Goal: Task Accomplishment & Management: Manage account settings

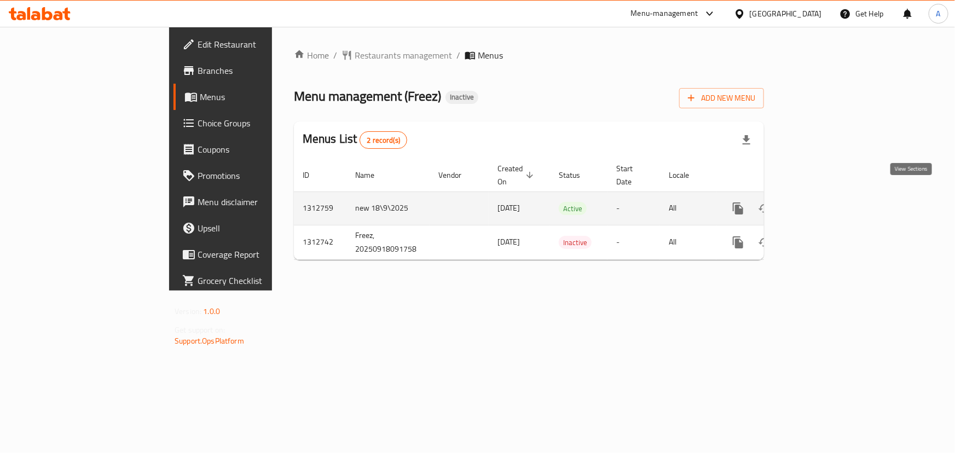
click at [824, 202] on icon "enhanced table" at bounding box center [816, 208] width 13 height 13
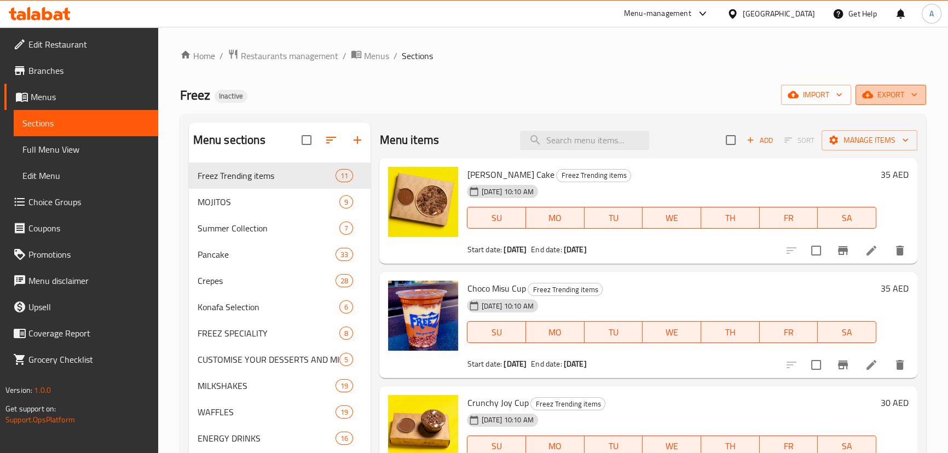
click at [903, 99] on span "export" at bounding box center [890, 95] width 53 height 14
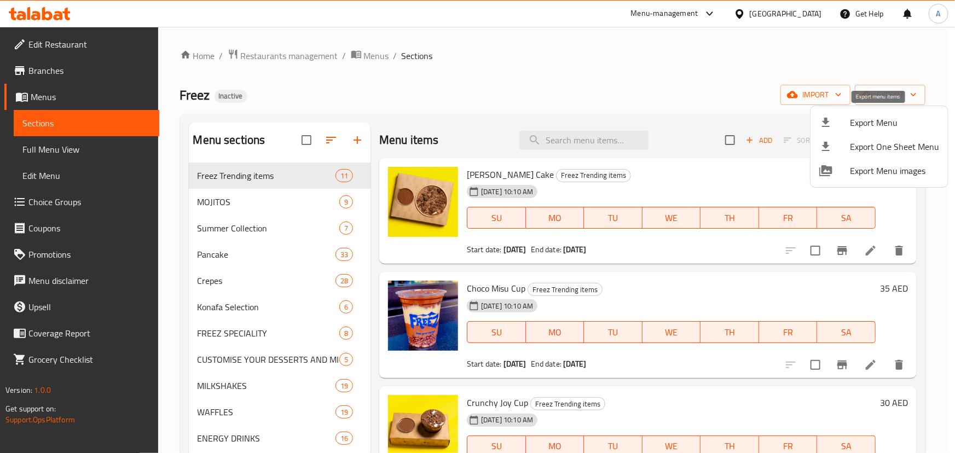
click at [849, 124] on div at bounding box center [834, 122] width 31 height 13
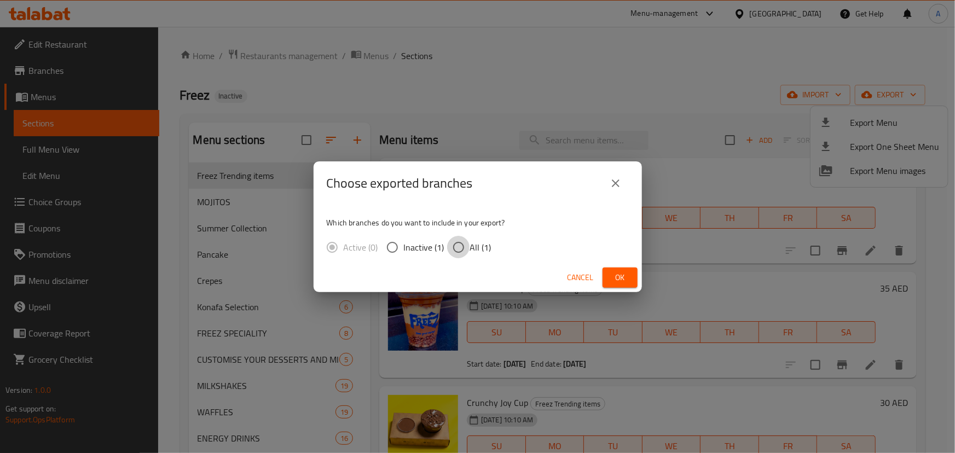
click at [454, 245] on input "All (1)" at bounding box center [458, 247] width 23 height 23
radio input "true"
click at [628, 283] on button "Ok" at bounding box center [619, 278] width 35 height 20
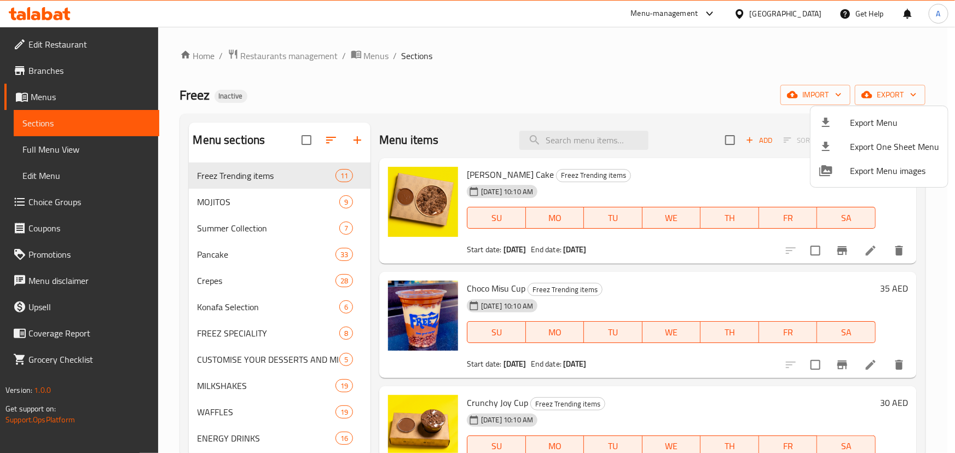
click at [537, 90] on div at bounding box center [477, 226] width 955 height 453
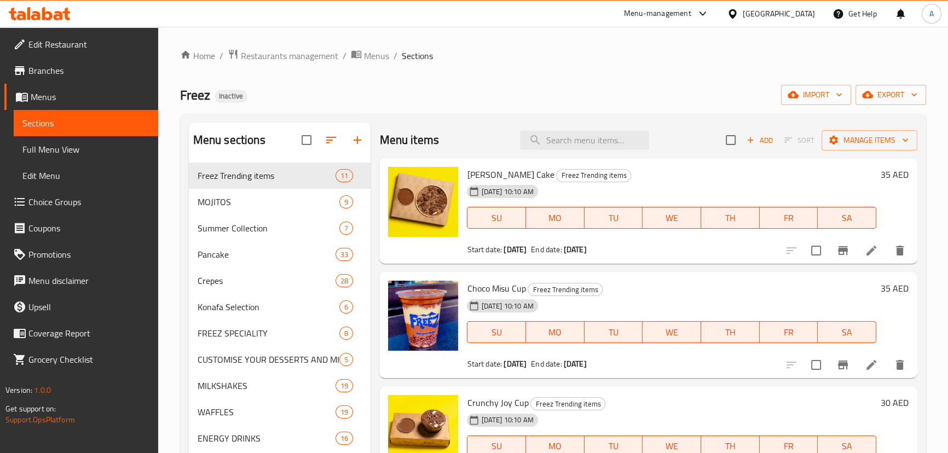
click at [206, 98] on span "Freez" at bounding box center [195, 95] width 30 height 25
drag, startPoint x: 206, startPoint y: 98, endPoint x: 280, endPoint y: 97, distance: 73.9
click at [276, 97] on div "Freez Inactive import export" at bounding box center [553, 95] width 746 height 20
click at [285, 100] on div "Freez Inactive import export" at bounding box center [553, 95] width 746 height 20
click at [291, 51] on span "Restaurants management" at bounding box center [289, 55] width 97 height 13
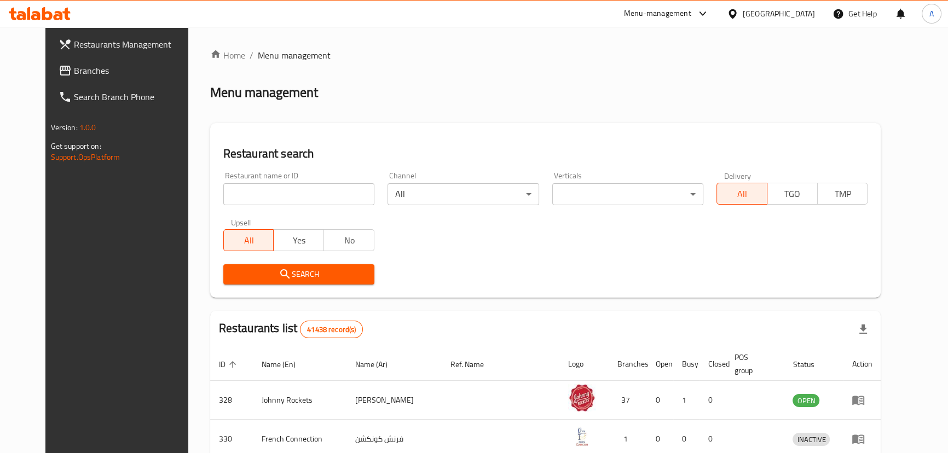
click at [74, 74] on span "Branches" at bounding box center [134, 70] width 121 height 13
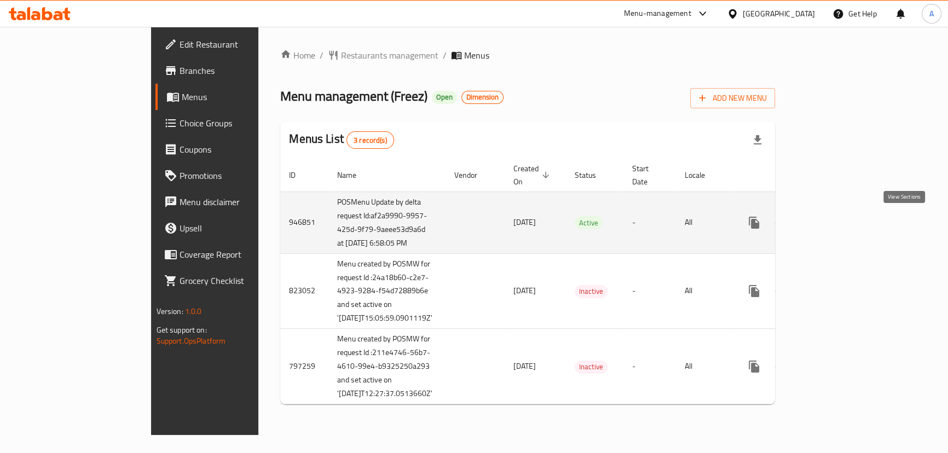
click at [846, 216] on link "enhanced table" at bounding box center [833, 223] width 26 height 26
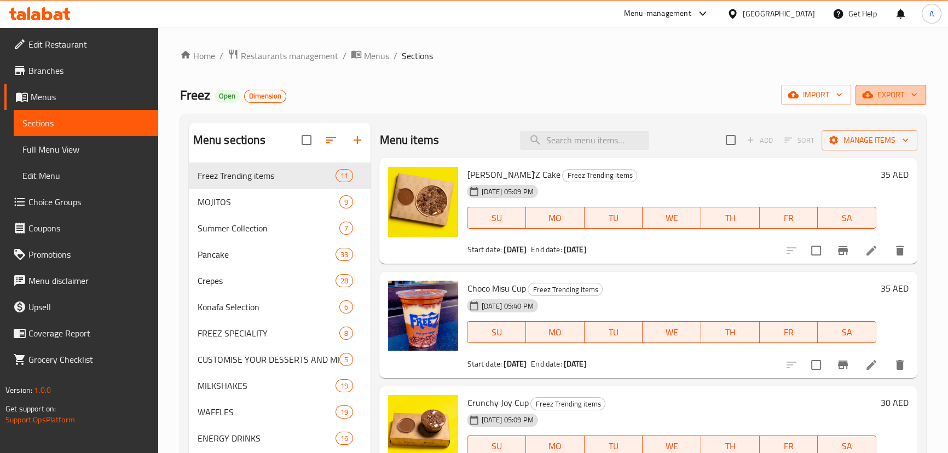
click at [917, 88] on button "export" at bounding box center [890, 95] width 71 height 20
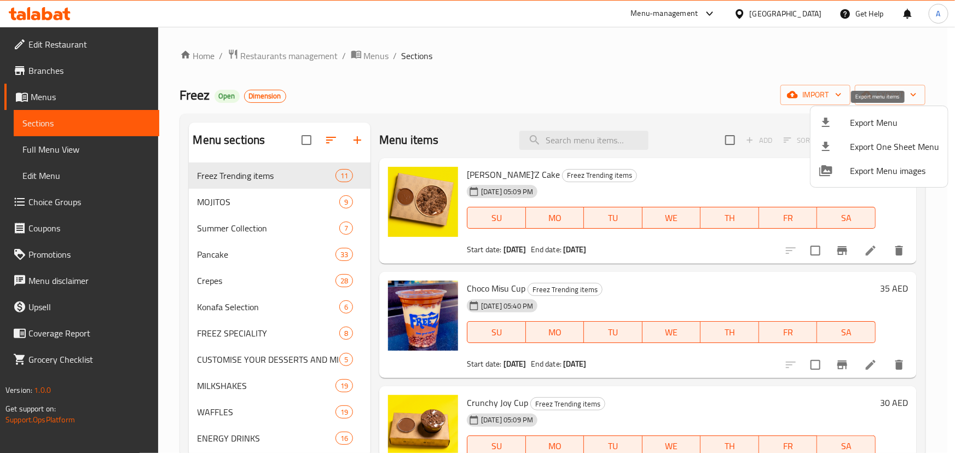
click at [874, 120] on span "Export Menu" at bounding box center [894, 122] width 89 height 13
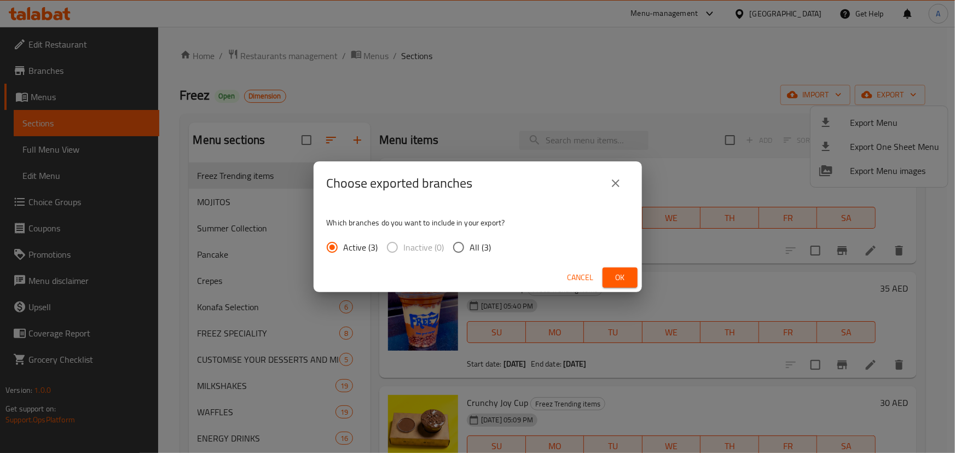
click at [473, 241] on span "All (3)" at bounding box center [480, 247] width 21 height 13
click at [470, 240] on input "All (3)" at bounding box center [458, 247] width 23 height 23
radio input "true"
click at [631, 279] on button "Ok" at bounding box center [619, 278] width 35 height 20
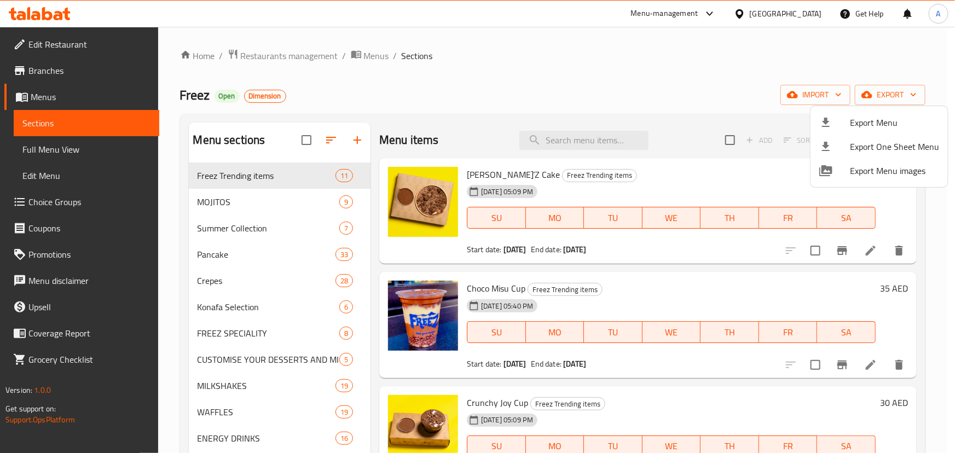
click at [535, 90] on div at bounding box center [477, 226] width 955 height 453
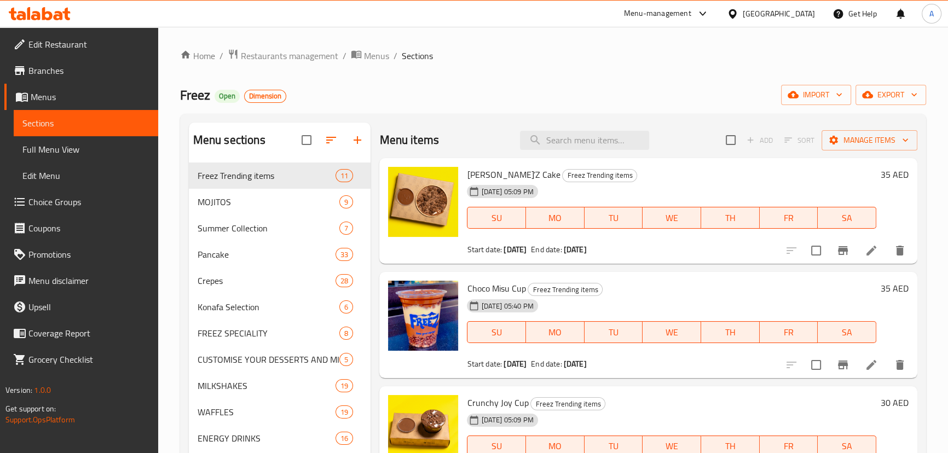
drag, startPoint x: 64, startPoint y: 148, endPoint x: 509, endPoint y: 78, distance: 450.9
click at [64, 148] on span "Full Menu View" at bounding box center [85, 149] width 127 height 13
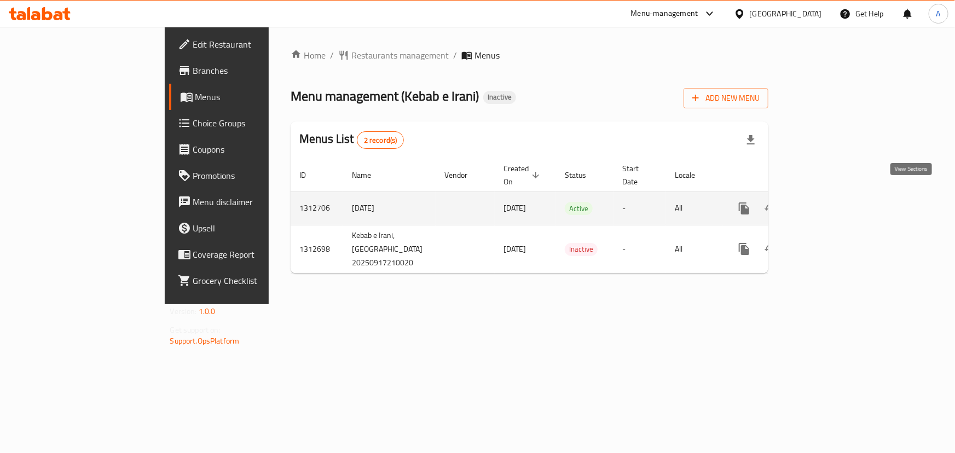
click at [830, 202] on icon "enhanced table" at bounding box center [822, 208] width 13 height 13
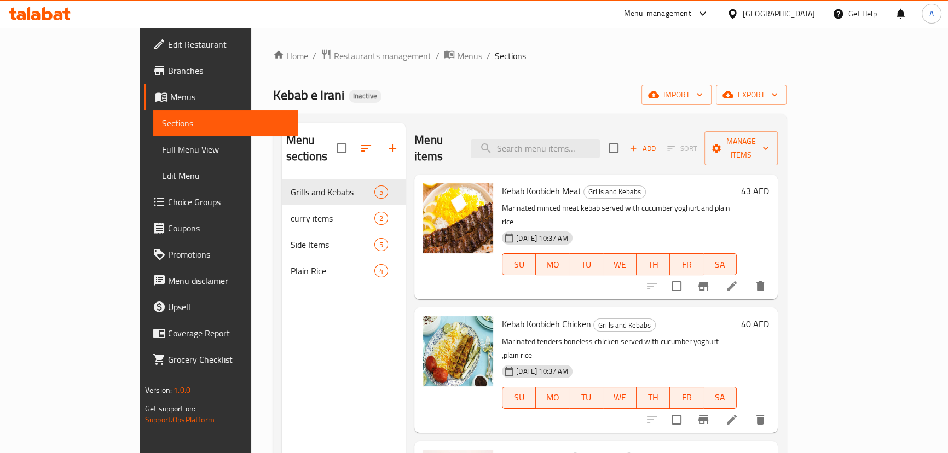
click at [162, 143] on span "Full Menu View" at bounding box center [225, 149] width 127 height 13
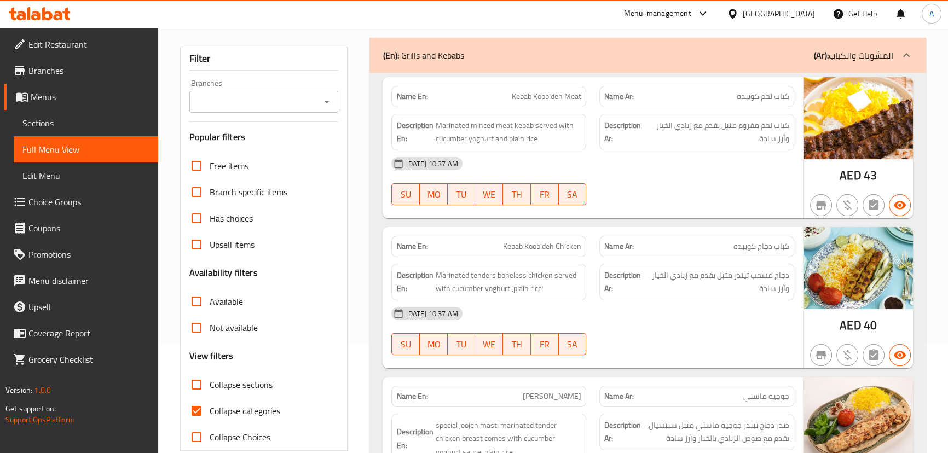
scroll to position [248, 0]
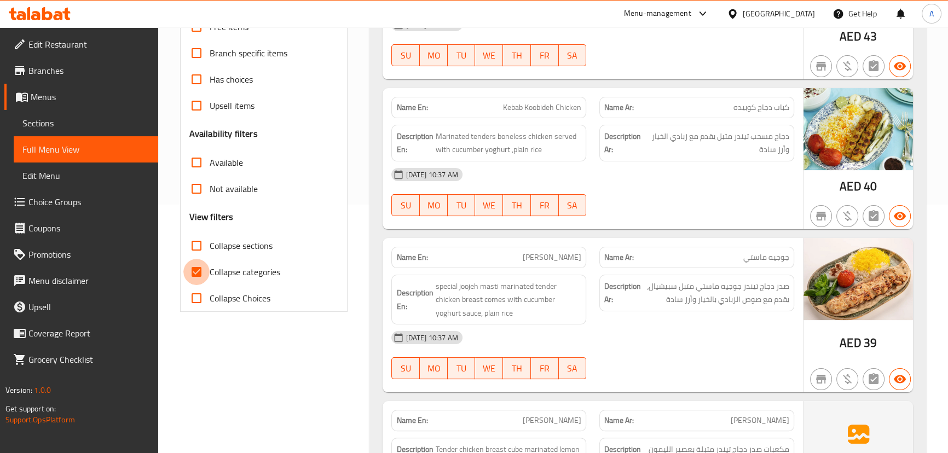
click at [201, 260] on input "Collapse categories" at bounding box center [196, 272] width 26 height 26
checkbox input "false"
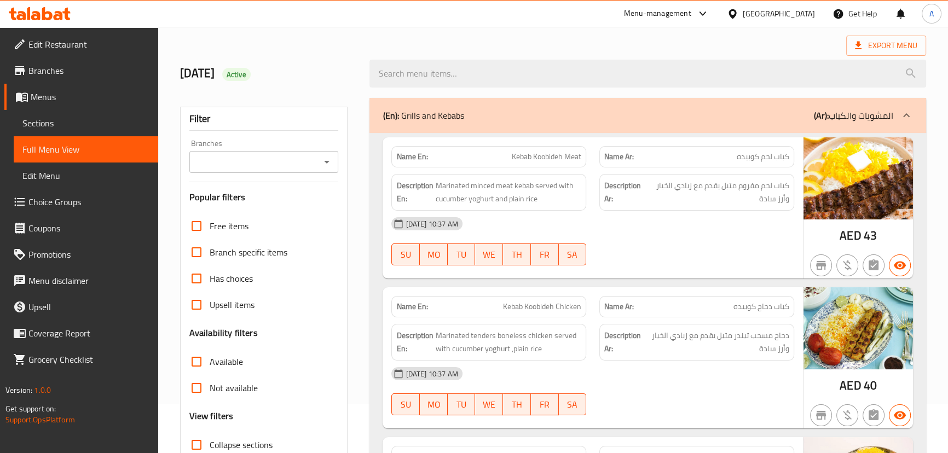
click at [761, 154] on span "كباب لحم كوبيده" at bounding box center [763, 156] width 53 height 11
drag, startPoint x: 761, startPoint y: 154, endPoint x: 486, endPoint y: 150, distance: 274.7
click at [486, 150] on div "Name En: Kebab Koobideh Meat Name Ar: كباب لحم كوبيده" at bounding box center [592, 157] width 415 height 34
click at [673, 230] on div "18-09-2025 10:37 AM" at bounding box center [592, 224] width 415 height 26
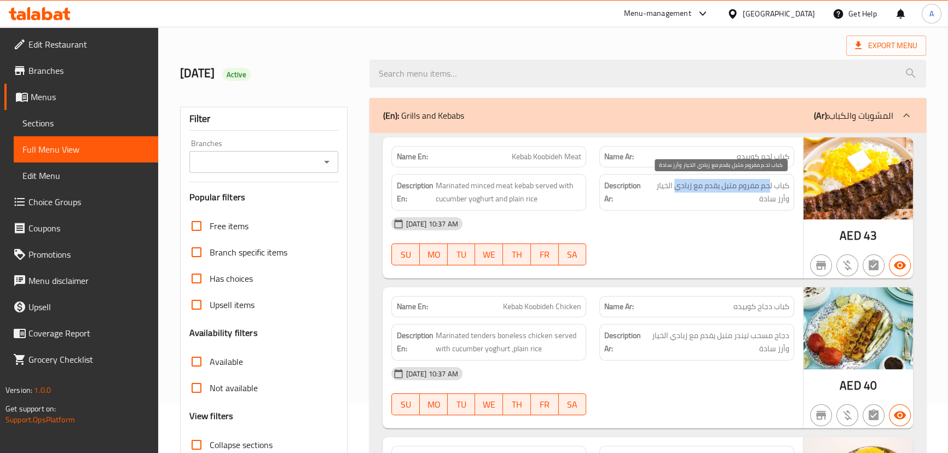
drag, startPoint x: 767, startPoint y: 185, endPoint x: 673, endPoint y: 185, distance: 94.1
click at [674, 185] on span "كباب لحم مفروم متبل يقدم مع زبادي الخيار وأرز سادة" at bounding box center [718, 192] width 142 height 27
click at [690, 242] on div "18-09-2025 10:37 AM SU MO TU WE TH FR SA" at bounding box center [592, 241] width 415 height 61
drag, startPoint x: 694, startPoint y: 178, endPoint x: 657, endPoint y: 246, distance: 77.9
click at [660, 193] on span "كباب لحم مفروم متبل يقدم مع زبادي الخيار وأرز سادة" at bounding box center [718, 192] width 142 height 27
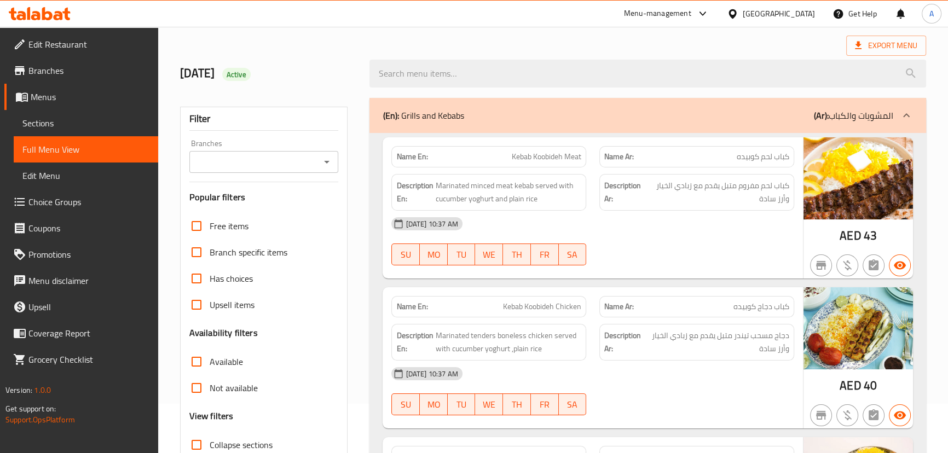
drag, startPoint x: 662, startPoint y: 253, endPoint x: 646, endPoint y: 253, distance: 16.4
click at [657, 253] on div "18-09-2025 10:37 AM SU MO TU WE TH FR SA" at bounding box center [592, 241] width 415 height 61
click at [618, 292] on div "Name En: Kebab Koobideh Chicken Name Ar: كباب دجاج كوبيده" at bounding box center [592, 306] width 415 height 34
click at [735, 227] on div "18-09-2025 10:37 AM" at bounding box center [592, 224] width 415 height 26
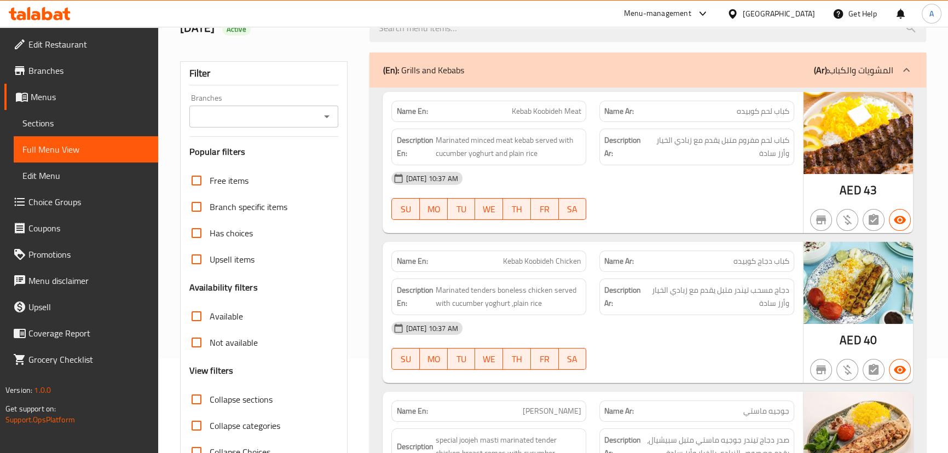
scroll to position [149, 0]
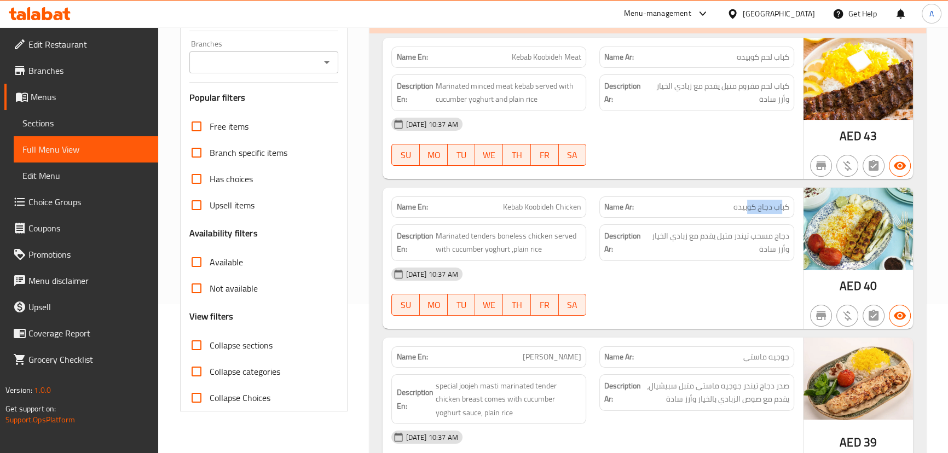
drag, startPoint x: 781, startPoint y: 206, endPoint x: 724, endPoint y: 219, distance: 58.3
click at [730, 216] on div "Name Ar: كباب دجاج كوبيده" at bounding box center [696, 206] width 195 height 21
click at [710, 282] on div "18-09-2025 10:37 AM" at bounding box center [592, 274] width 415 height 26
drag, startPoint x: 533, startPoint y: 203, endPoint x: 618, endPoint y: 265, distance: 105.4
click at [567, 213] on p "Name En: Kebab Koobideh Chicken" at bounding box center [488, 206] width 185 height 11
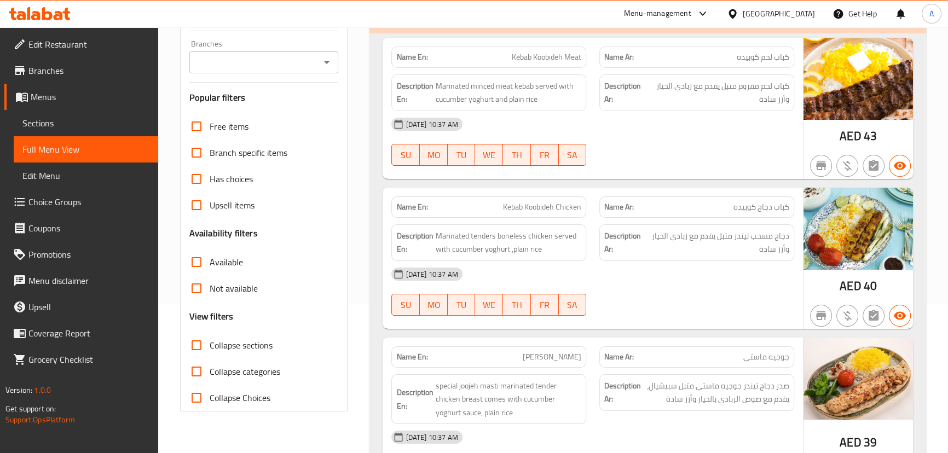
click at [629, 273] on div "18-09-2025 10:37 AM" at bounding box center [592, 274] width 415 height 26
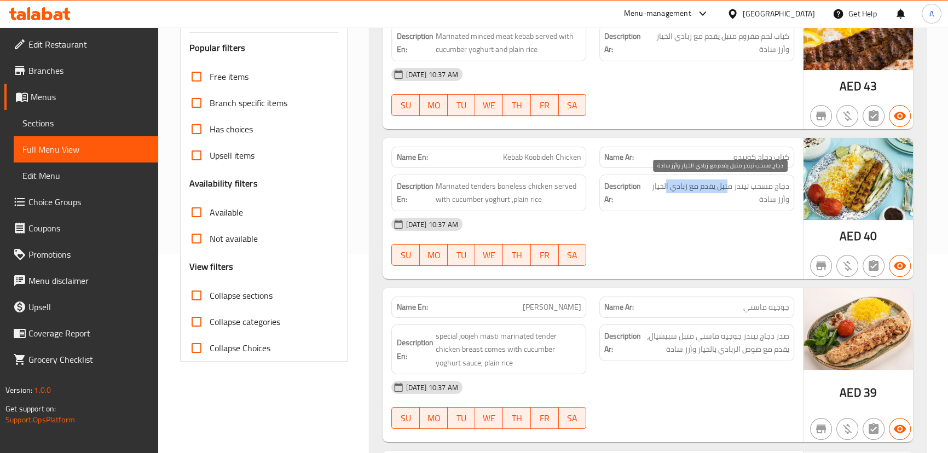
drag, startPoint x: 722, startPoint y: 182, endPoint x: 664, endPoint y: 185, distance: 58.1
click at [664, 185] on span "دجاج مسحب تيندر متبل يقدم مع زبادي الخيار وأرز سادة" at bounding box center [717, 192] width 143 height 27
click at [709, 240] on div "18-09-2025 10:37 AM SU MO TU WE TH FR SA" at bounding box center [592, 241] width 415 height 61
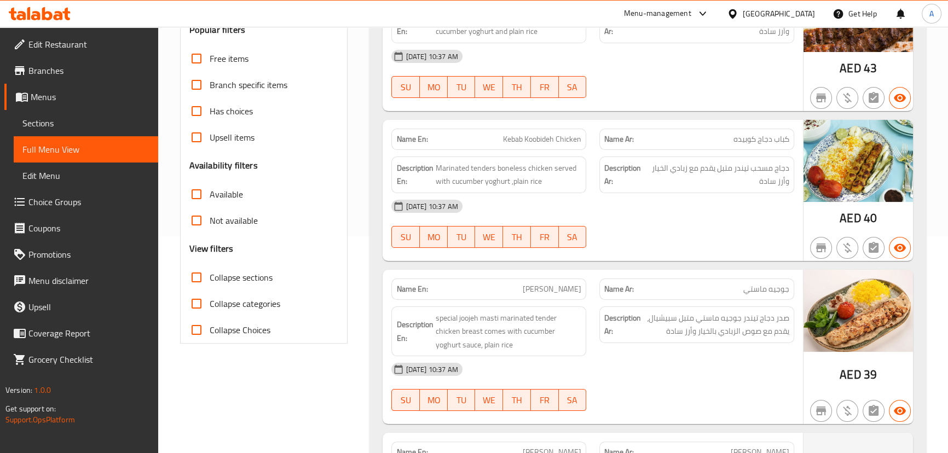
scroll to position [248, 0]
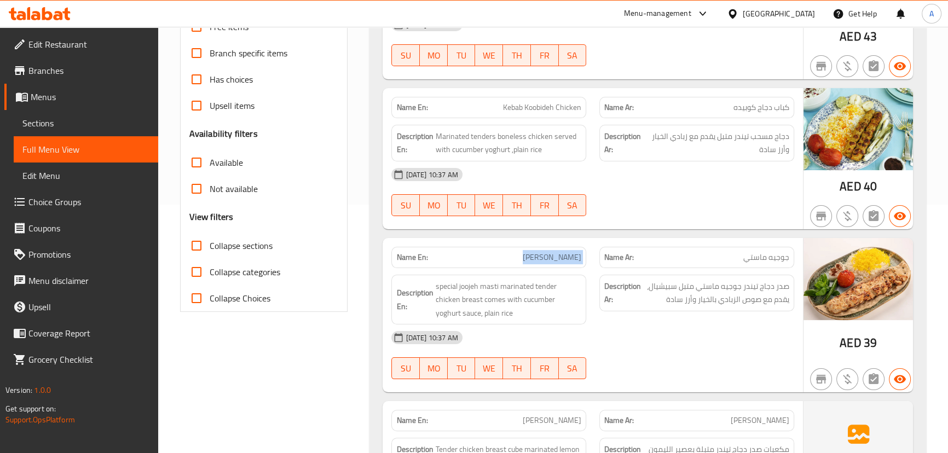
drag, startPoint x: 491, startPoint y: 252, endPoint x: 609, endPoint y: 230, distance: 119.7
click at [606, 251] on div "Name En: Joojeh Masti Name Ar: جوجيه ماستي" at bounding box center [592, 257] width 415 height 34
click at [613, 213] on div at bounding box center [697, 216] width 208 height 13
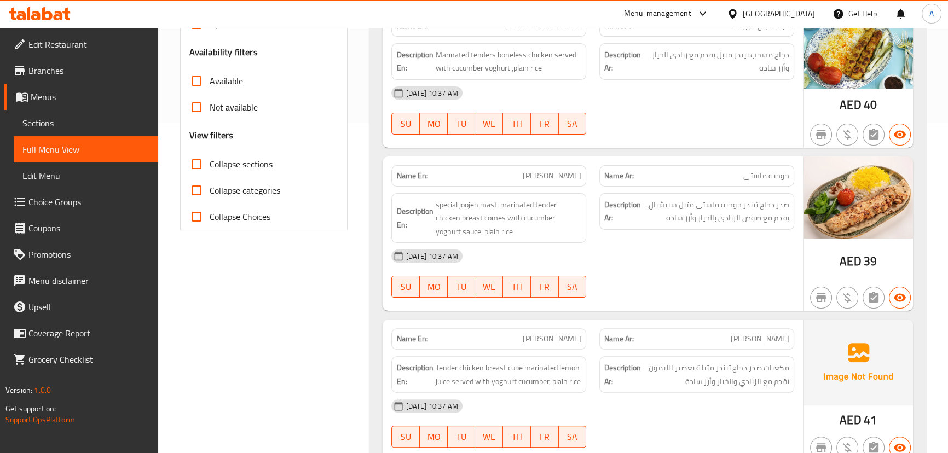
scroll to position [348, 0]
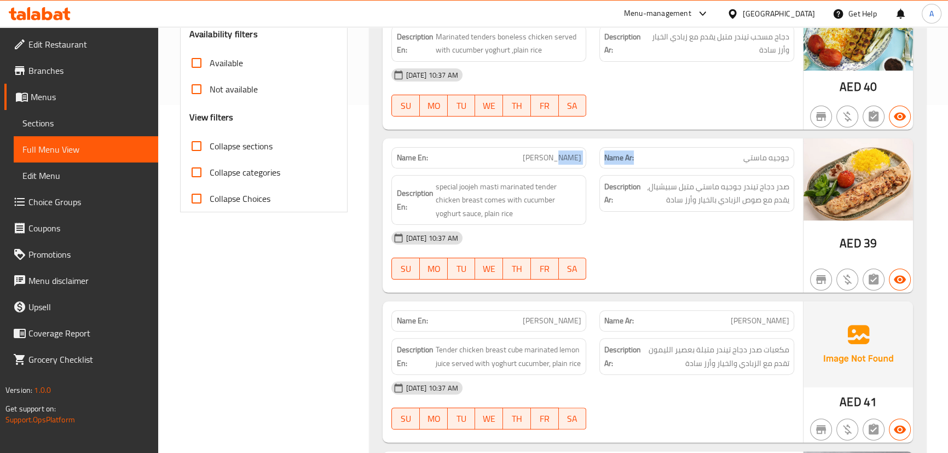
drag, startPoint x: 643, startPoint y: 164, endPoint x: 646, endPoint y: 203, distance: 38.9
click at [643, 164] on div "Name En: Joojeh Masti Name Ar: جوجيه ماستي" at bounding box center [592, 158] width 415 height 34
click at [647, 242] on div "18-09-2025 10:37 AM" at bounding box center [592, 238] width 415 height 26
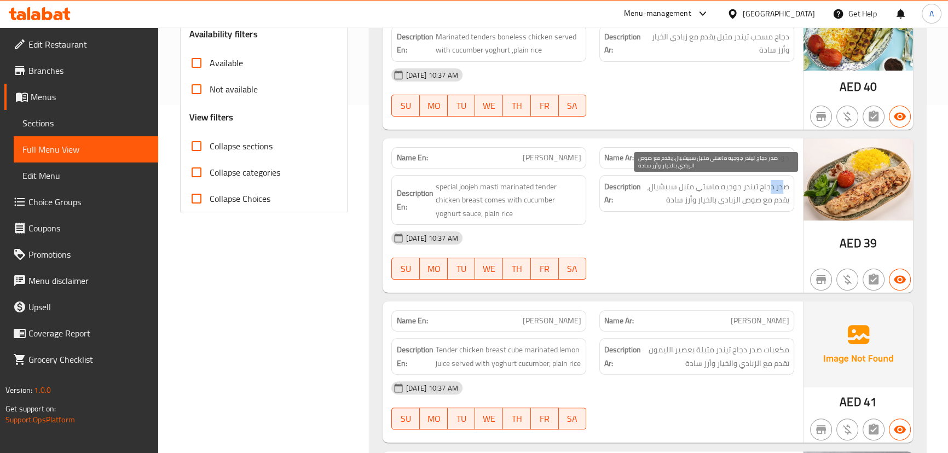
drag, startPoint x: 782, startPoint y: 185, endPoint x: 771, endPoint y: 190, distance: 12.5
click at [771, 190] on span "صدر دجاج تيندر جوجيه ماستي متبل سبيشيال، يقدم مع صوص الزبادي بالخيار وأرز سادة" at bounding box center [716, 193] width 146 height 27
drag, startPoint x: 750, startPoint y: 182, endPoint x: 708, endPoint y: 182, distance: 41.6
click at [708, 182] on span "صدر دجاج تيندر جوجيه ماستي متبل سبيشيال، يقدم مع صوص الزبادي بالخيار وأرز سادة" at bounding box center [716, 193] width 146 height 27
click at [680, 184] on span "صدر دجاج تيندر جوجيه ماستي متبل سبيشيال، يقدم مع صوص الزبادي بالخيار وأرز سادة" at bounding box center [716, 193] width 146 height 27
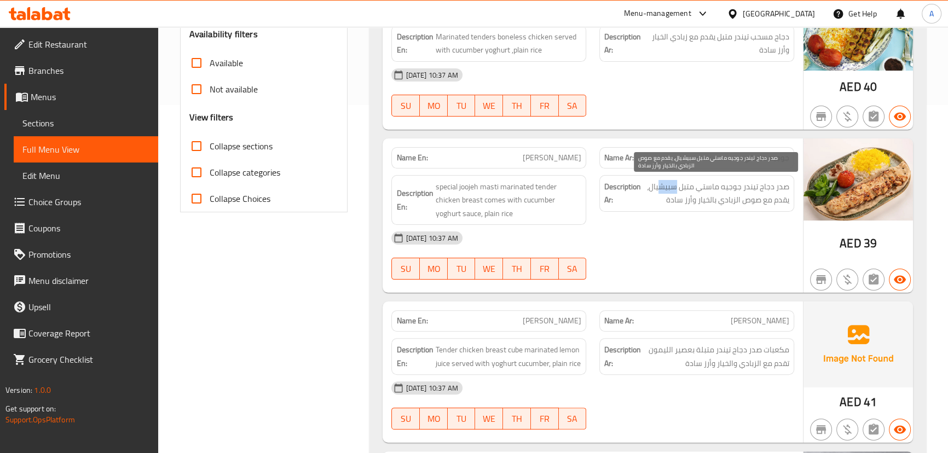
click at [658, 188] on span "صدر دجاج تيندر جوجيه ماستي متبل سبيشيال، يقدم مع صوص الزبادي بالخيار وأرز سادة" at bounding box center [716, 193] width 146 height 27
drag, startPoint x: 760, startPoint y: 196, endPoint x: 649, endPoint y: 206, distance: 111.5
click at [661, 197] on span "صدر دجاج تيندر جوجيه ماستي متبل سبيشيال، يقدم مع صوص الزبادي بالخيار وأرز سادة" at bounding box center [716, 193] width 146 height 27
click at [647, 230] on div "18-09-2025 10:37 AM" at bounding box center [592, 238] width 415 height 26
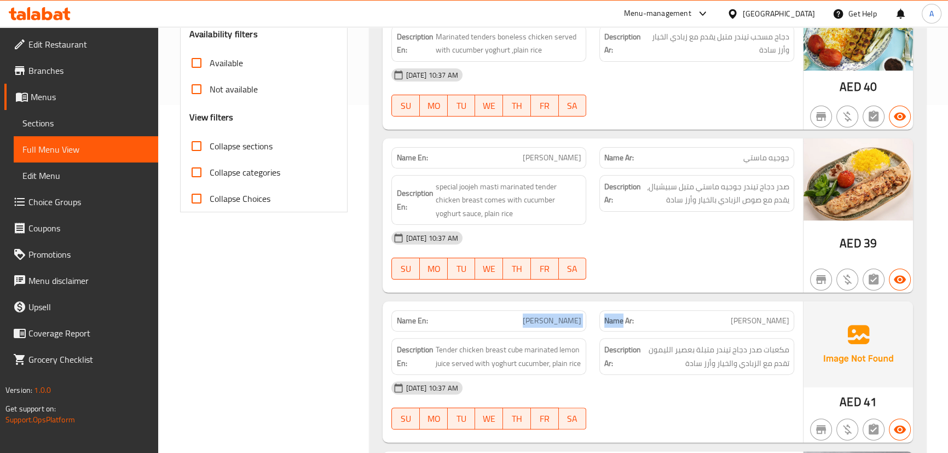
drag, startPoint x: 542, startPoint y: 320, endPoint x: 663, endPoint y: 282, distance: 126.0
click at [658, 302] on div "Name En: Tikka Zaferani Name Ar: تكا زعفراني Description En: Tender chicken bre…" at bounding box center [592, 372] width 420 height 141
click at [663, 282] on div at bounding box center [697, 279] width 208 height 13
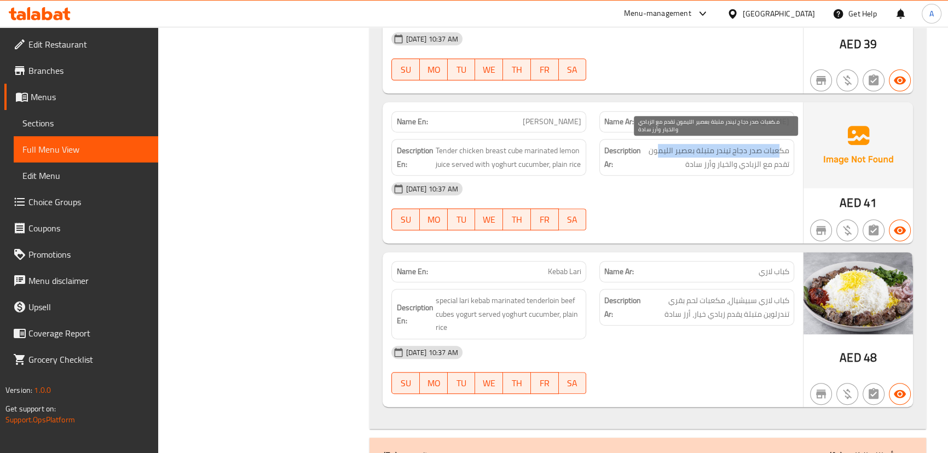
drag, startPoint x: 781, startPoint y: 147, endPoint x: 662, endPoint y: 147, distance: 119.3
click at [662, 147] on span "مكعبات صدر دجاج تيندر متبلة بعصير الليمون تقدم مع الزبادي والخيار وأرز سادة" at bounding box center [716, 157] width 146 height 27
drag, startPoint x: 777, startPoint y: 160, endPoint x: 590, endPoint y: 160, distance: 186.6
click at [641, 163] on h6 "Description Ar: مكعبات صدر دجاج تيندر متبلة بعصير الليمون تقدم مع الزبادي والخي…" at bounding box center [696, 157] width 185 height 27
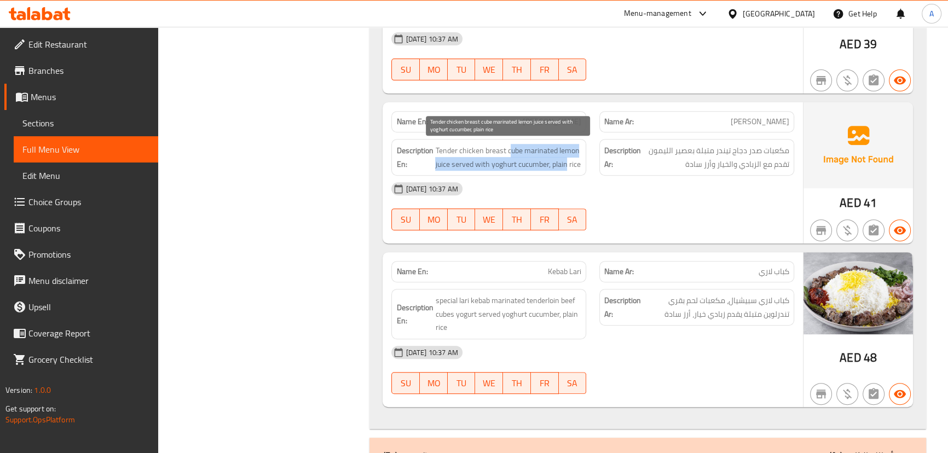
drag, startPoint x: 510, startPoint y: 154, endPoint x: 626, endPoint y: 181, distance: 119.2
click at [603, 170] on div "Description En: Tender chicken breast cube marinated lemon juice served with yo…" at bounding box center [592, 157] width 415 height 50
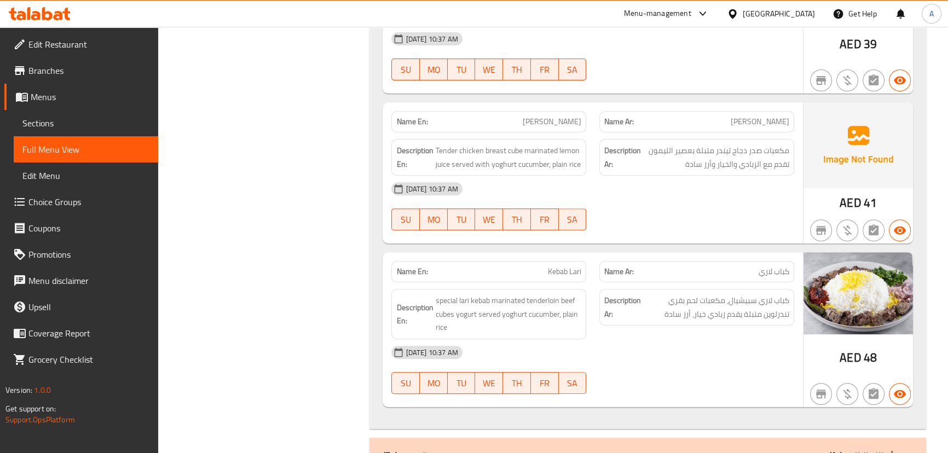
click at [633, 186] on div "18-09-2025 10:37 AM" at bounding box center [592, 189] width 415 height 26
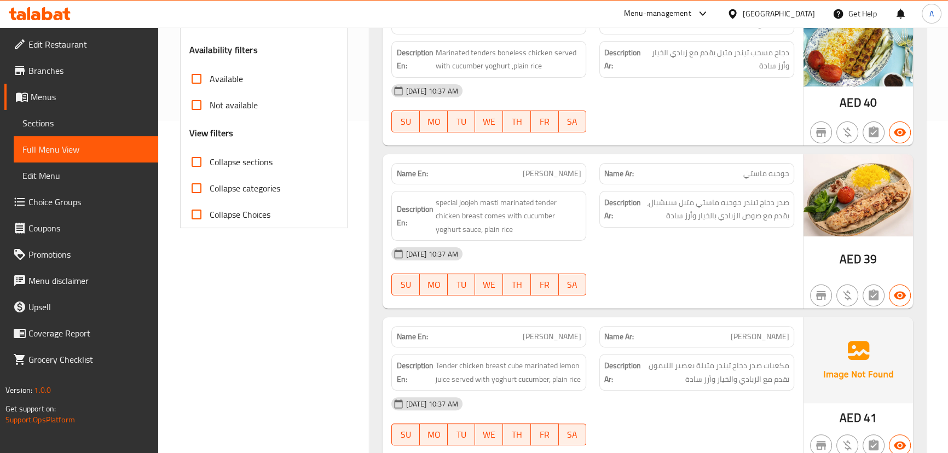
scroll to position [247, 0]
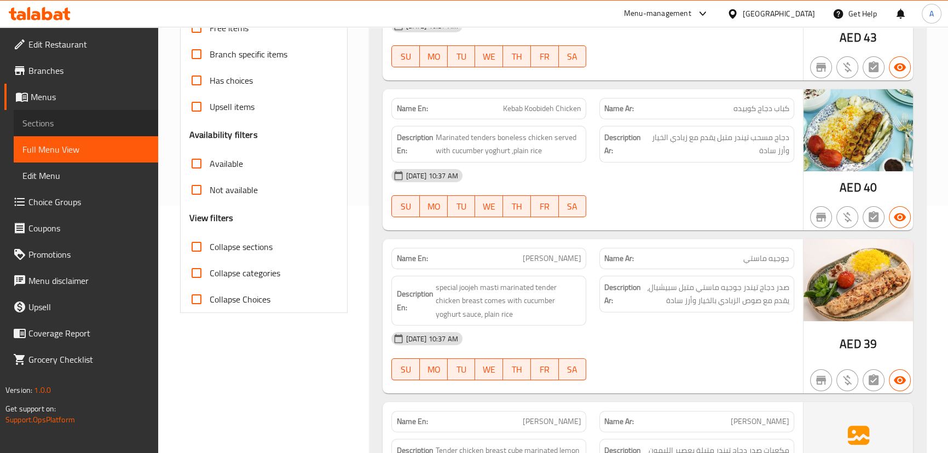
click at [61, 115] on link "Sections" at bounding box center [86, 123] width 144 height 26
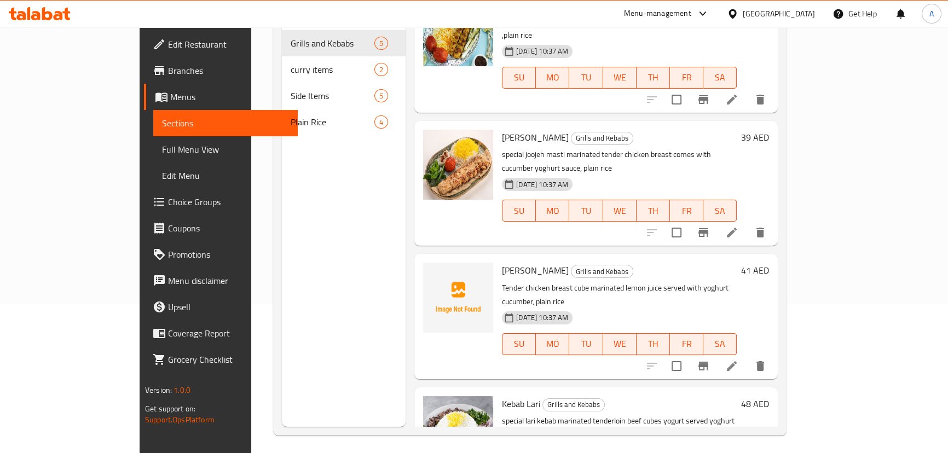
scroll to position [153, 0]
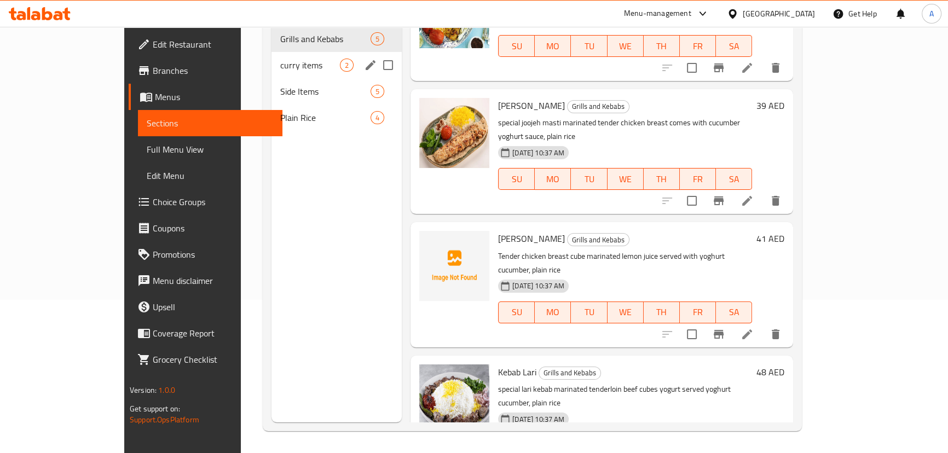
click at [280, 59] on span "curry items" at bounding box center [310, 65] width 60 height 13
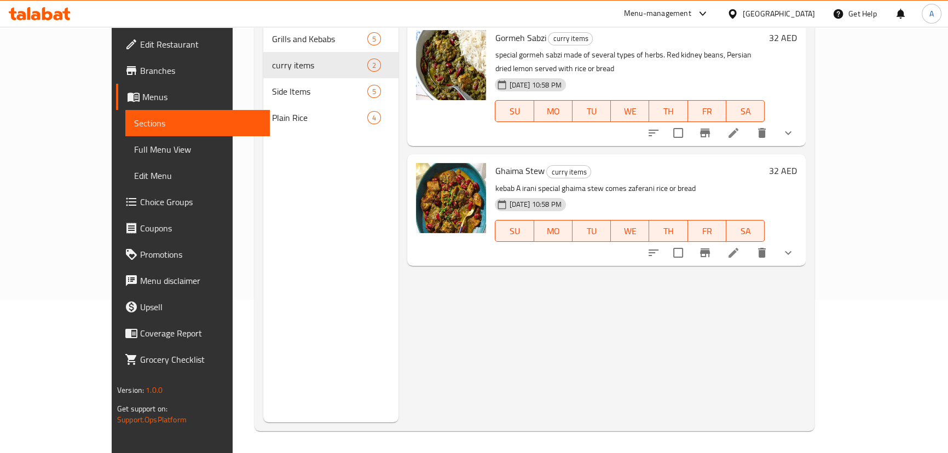
drag, startPoint x: 841, startPoint y: 101, endPoint x: 839, endPoint y: 106, distance: 5.7
click at [801, 120] on div at bounding box center [720, 133] width 161 height 26
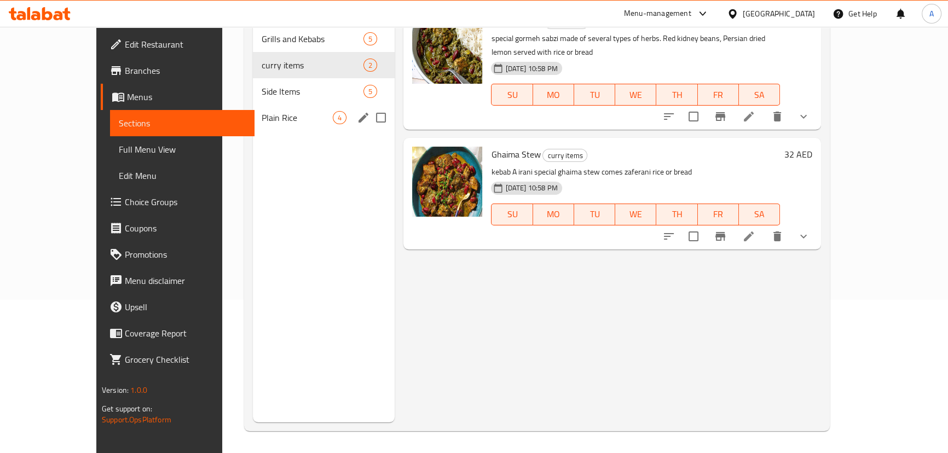
click at [262, 85] on span "Side Items" at bounding box center [313, 91] width 102 height 13
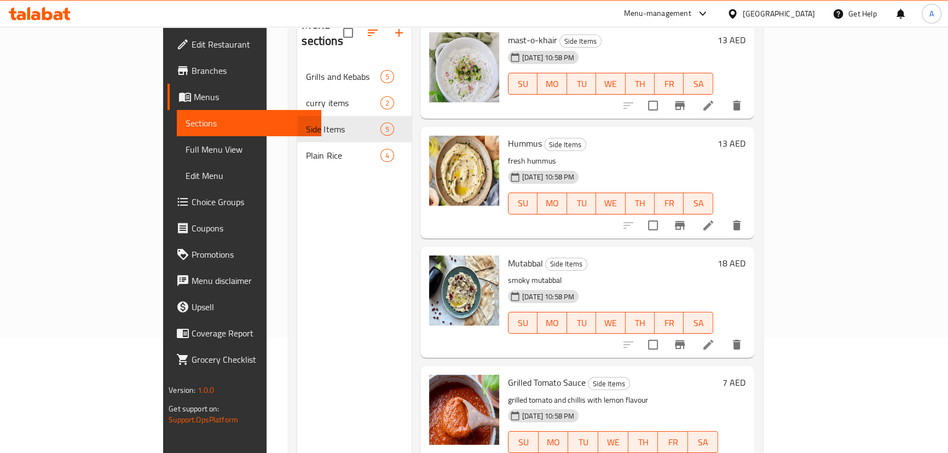
scroll to position [54, 0]
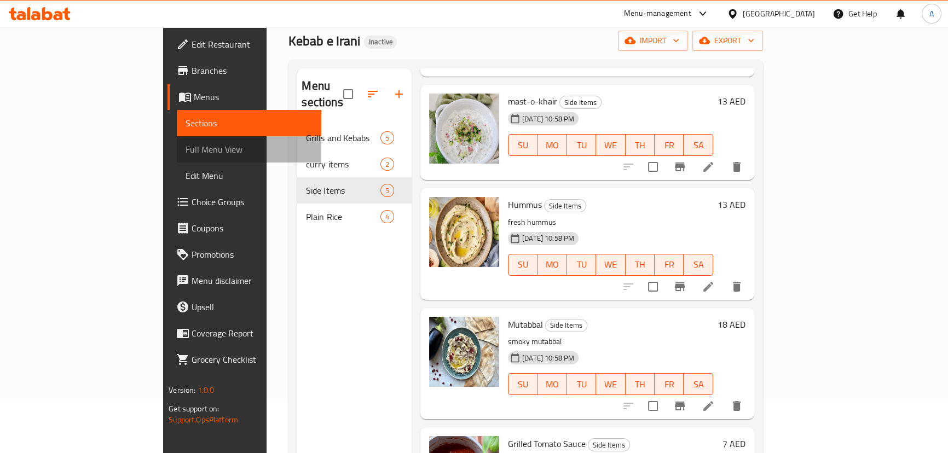
click at [185, 153] on span "Full Menu View" at bounding box center [248, 149] width 127 height 13
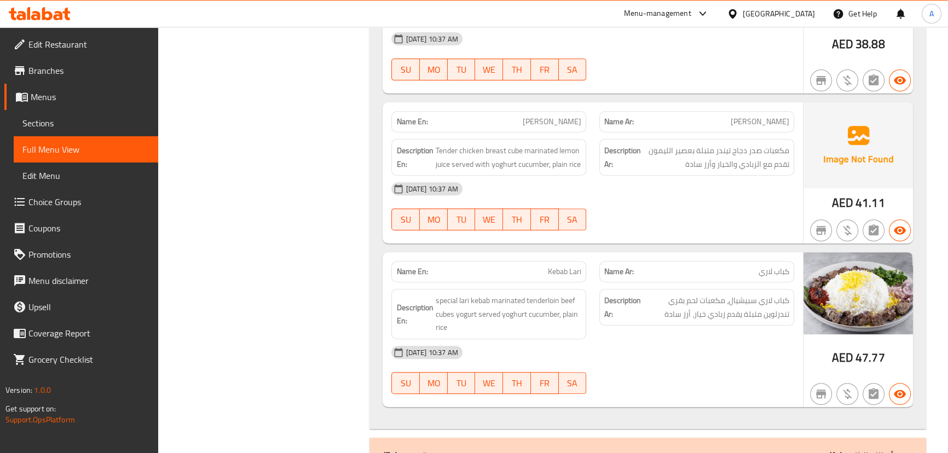
scroll to position [796, 0]
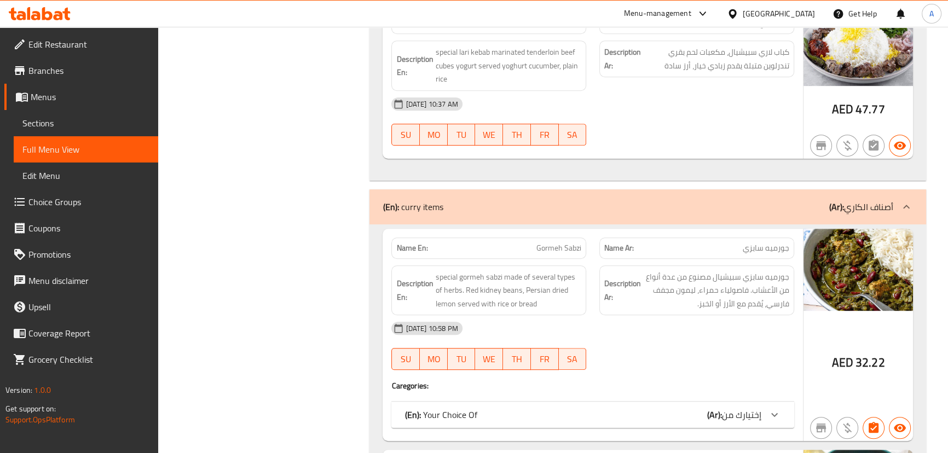
drag, startPoint x: 623, startPoint y: 410, endPoint x: 623, endPoint y: 357, distance: 52.5
click at [622, 410] on div "(En): Your Choice Of (Ar): إختيارك من" at bounding box center [582, 414] width 356 height 13
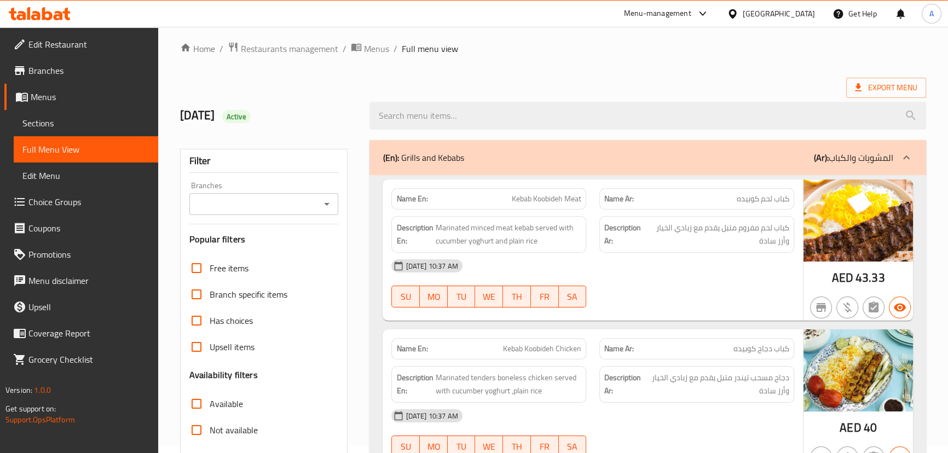
scroll to position [248, 0]
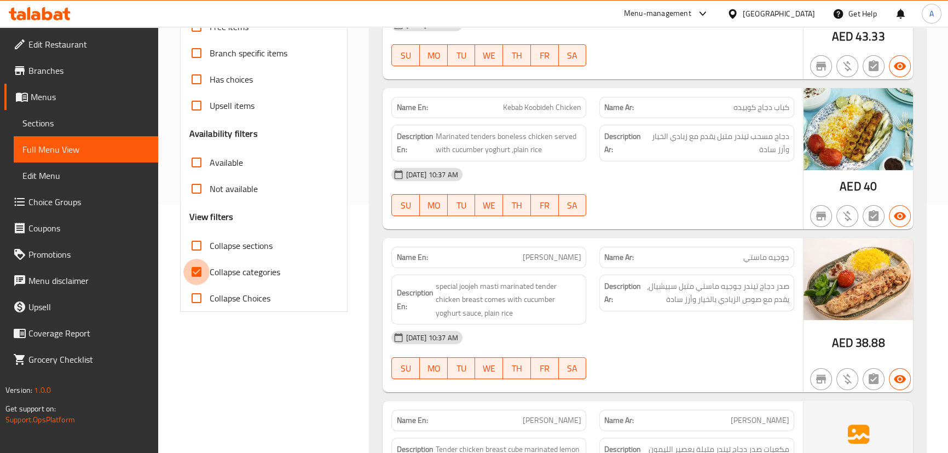
click at [205, 270] on input "Collapse categories" at bounding box center [196, 272] width 26 height 26
checkbox input "false"
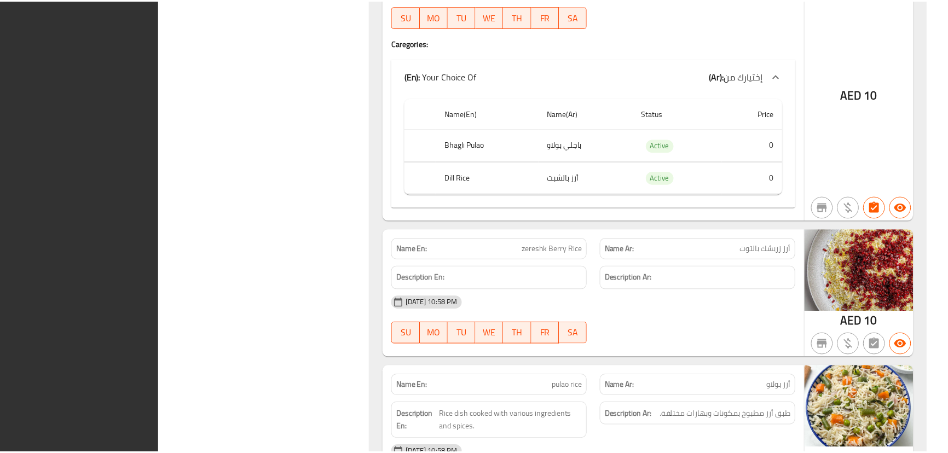
scroll to position [2834, 0]
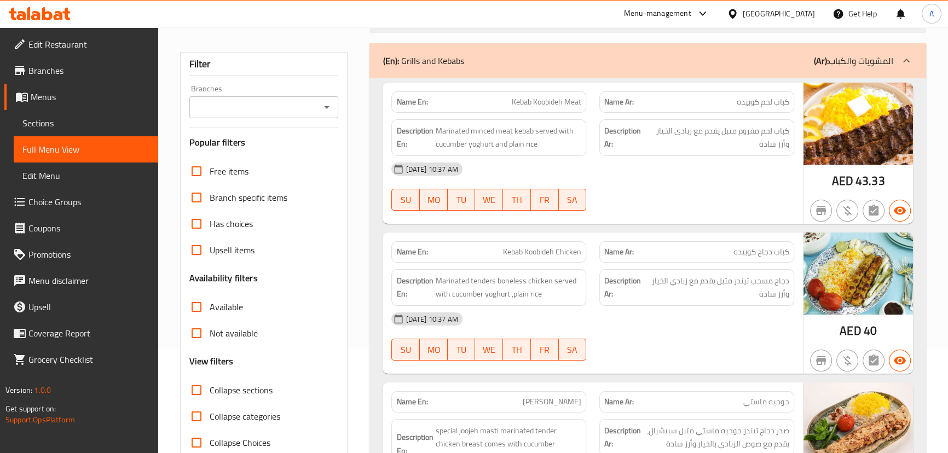
scroll to position [0, 0]
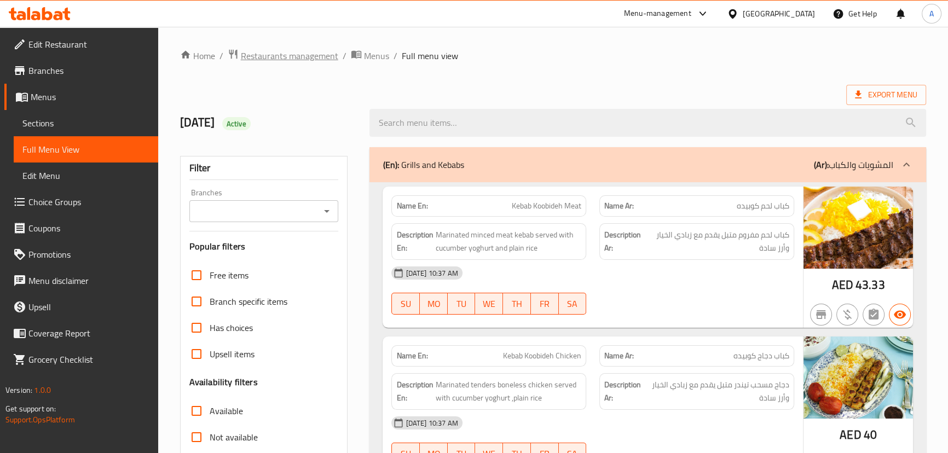
click at [313, 50] on span "Restaurants management" at bounding box center [289, 55] width 97 height 13
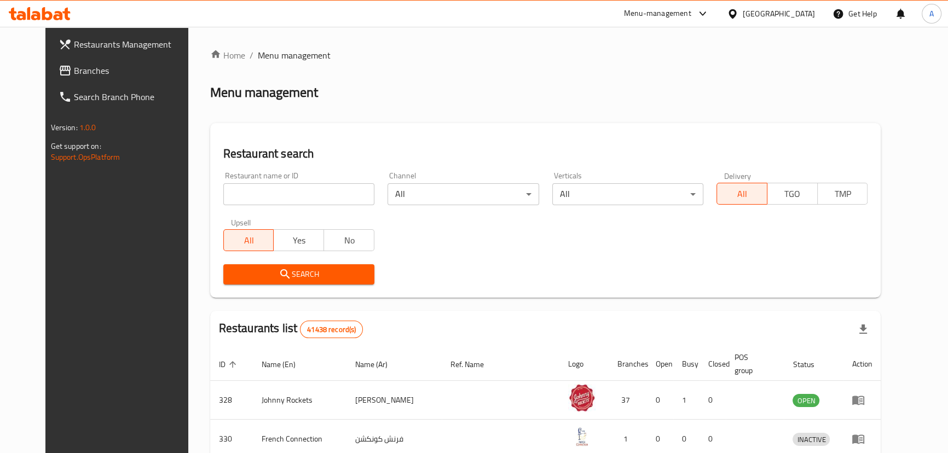
click at [248, 98] on h2 "Menu management" at bounding box center [264, 93] width 108 height 18
click at [290, 97] on div "Menu management" at bounding box center [545, 93] width 671 height 18
click at [257, 98] on h2 "Menu management" at bounding box center [264, 93] width 108 height 18
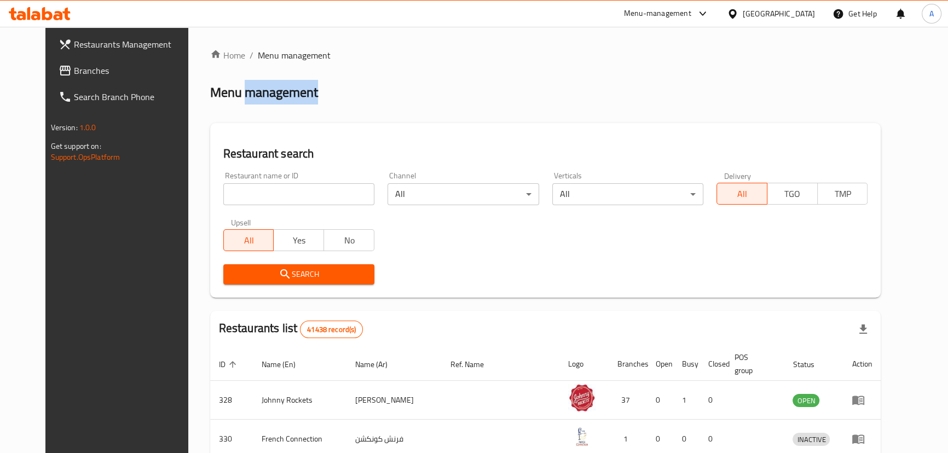
click at [257, 98] on h2 "Menu management" at bounding box center [264, 93] width 108 height 18
click at [329, 95] on div "Menu management" at bounding box center [545, 93] width 671 height 18
click at [257, 88] on h2 "Menu management" at bounding box center [264, 93] width 108 height 18
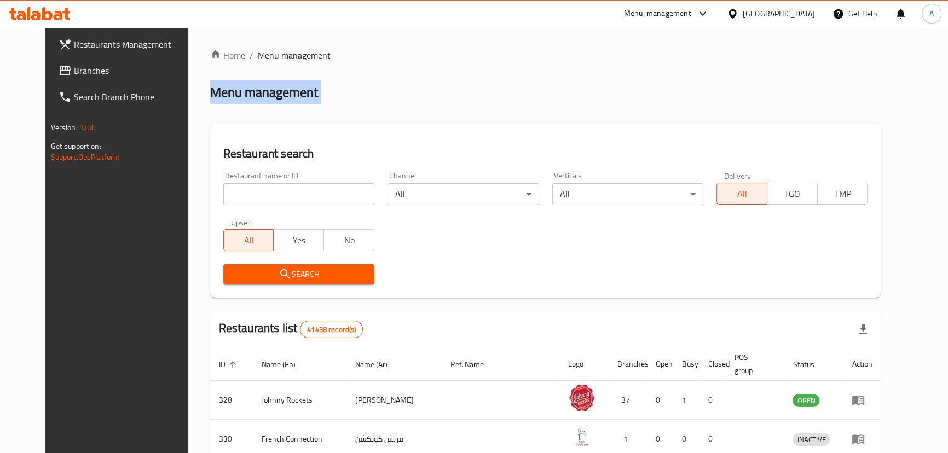
click at [257, 88] on h2 "Menu management" at bounding box center [264, 93] width 108 height 18
click at [334, 86] on div "Menu management" at bounding box center [545, 93] width 671 height 18
click at [92, 75] on span "Branches" at bounding box center [134, 70] width 121 height 13
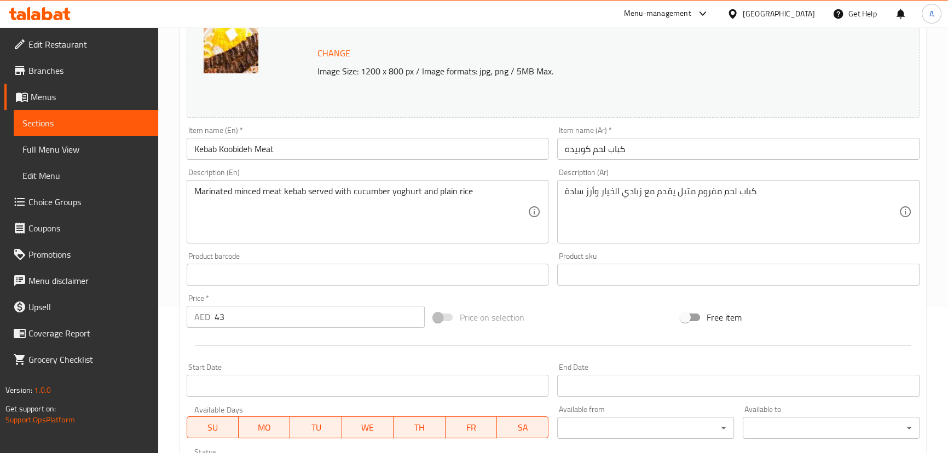
scroll to position [149, 0]
click at [227, 311] on input "43" at bounding box center [319, 314] width 211 height 22
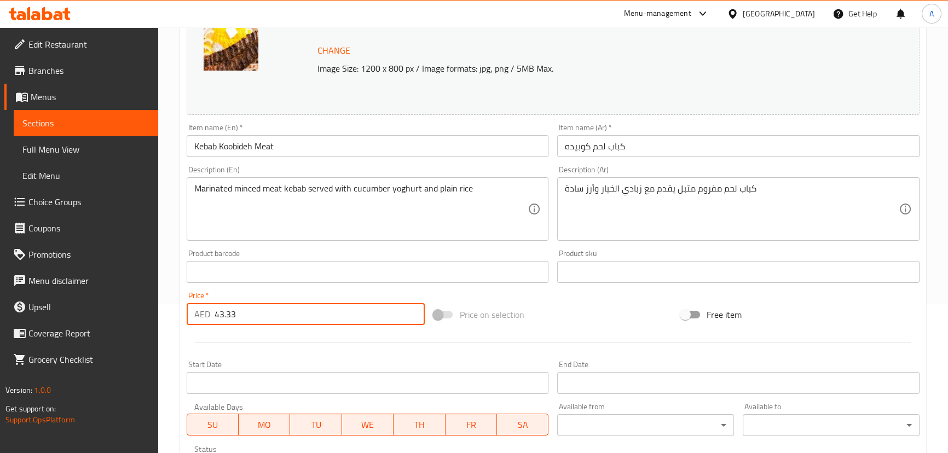
type input "43.33"
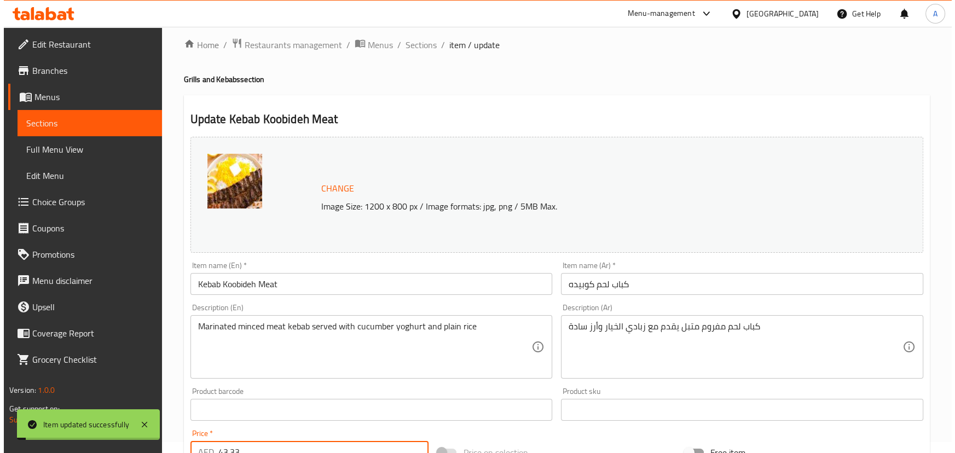
scroll to position [0, 0]
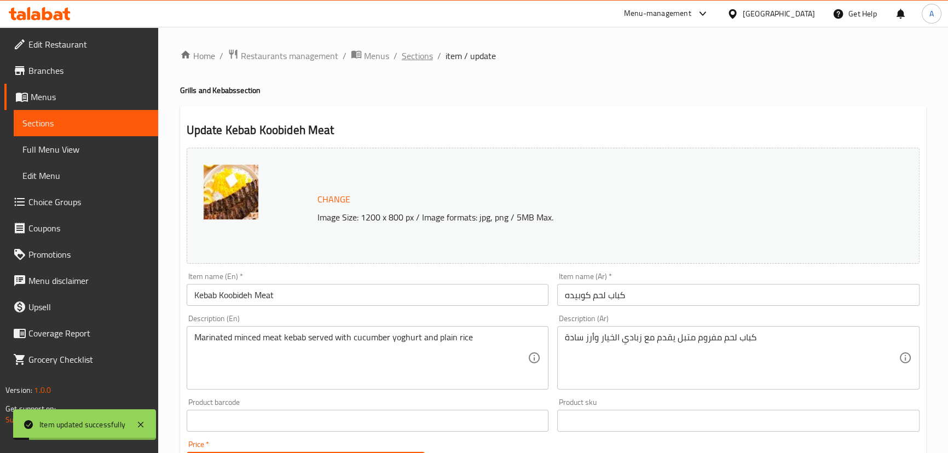
click at [407, 60] on span "Sections" at bounding box center [417, 55] width 31 height 13
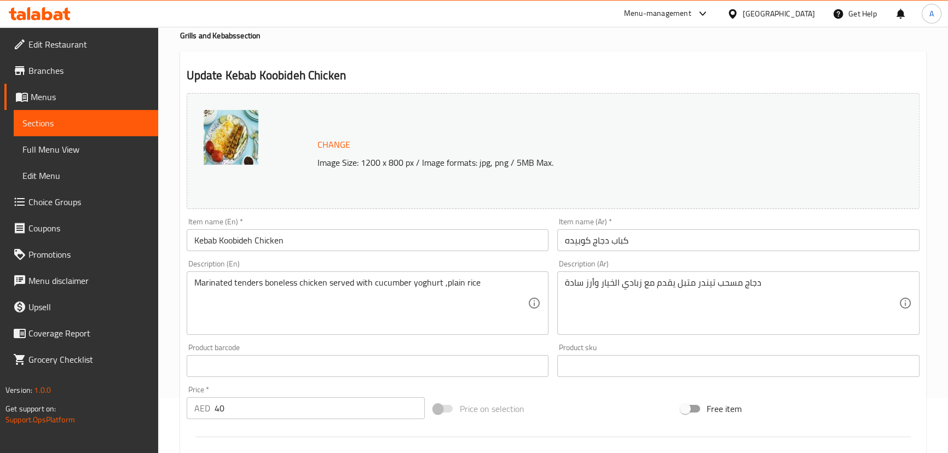
scroll to position [99, 0]
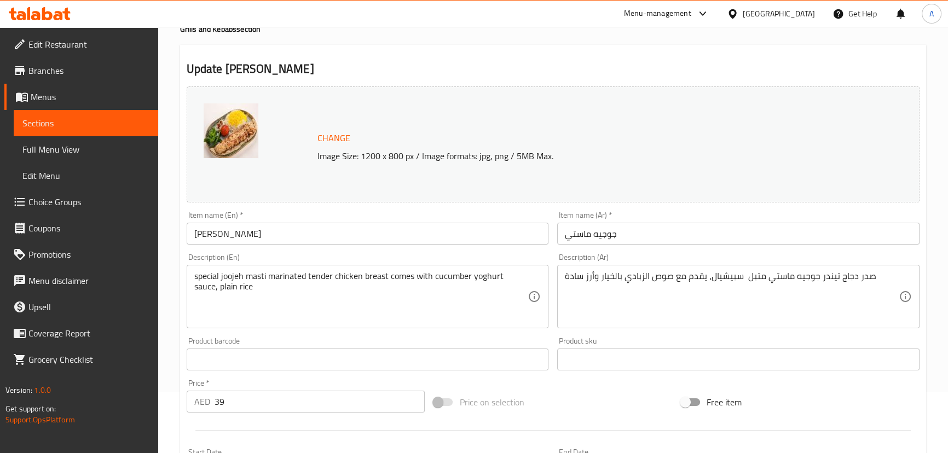
scroll to position [149, 0]
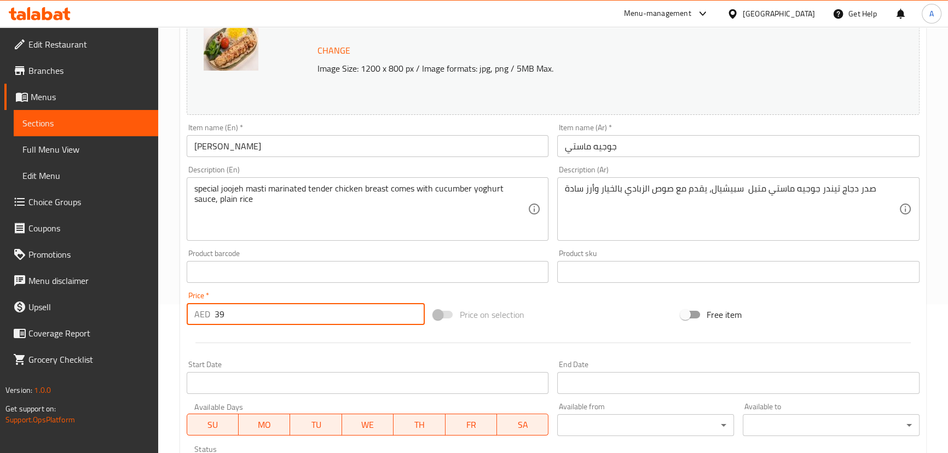
drag, startPoint x: 228, startPoint y: 316, endPoint x: 202, endPoint y: 316, distance: 25.2
click at [202, 316] on div "AED 39 Price *" at bounding box center [306, 314] width 239 height 22
type input "38.88"
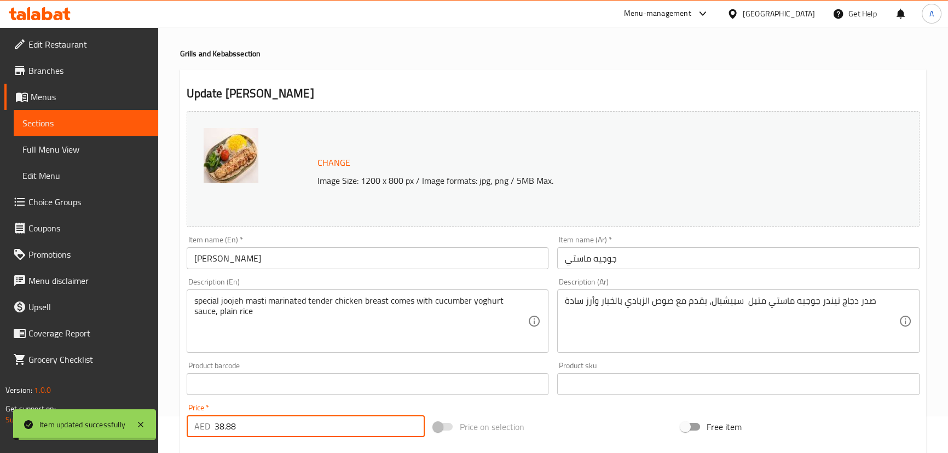
scroll to position [0, 0]
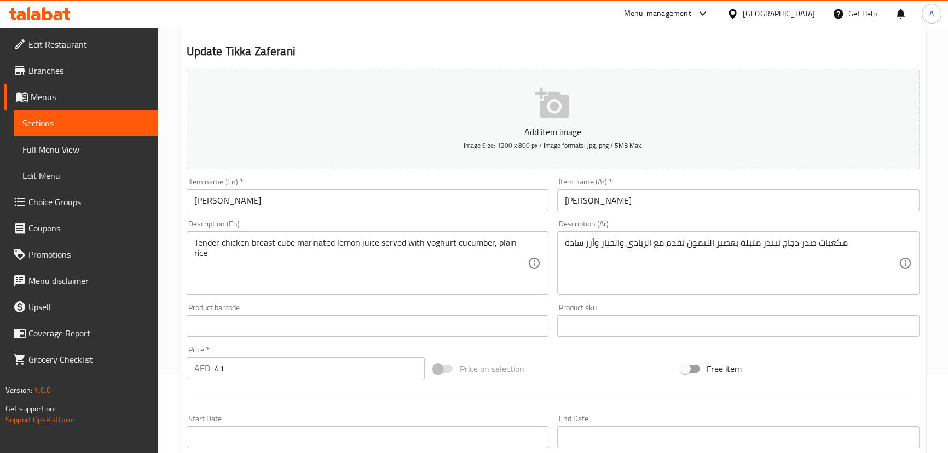
scroll to position [99, 0]
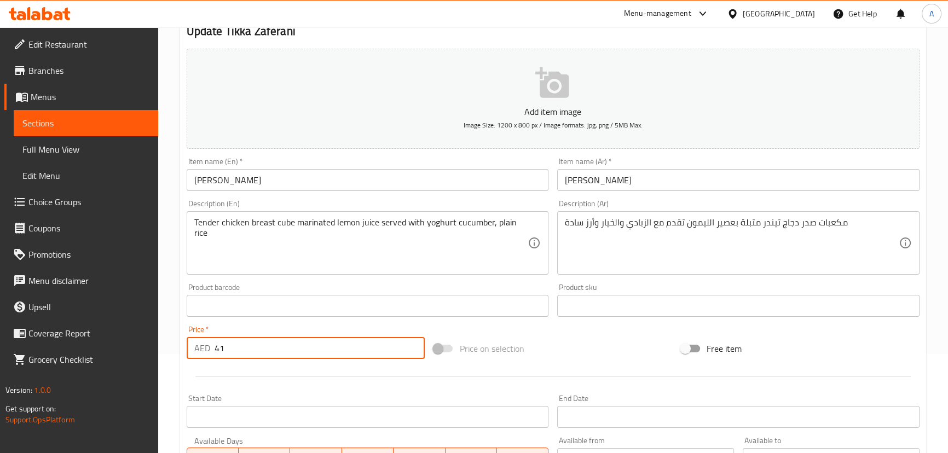
click at [246, 344] on input "41" at bounding box center [319, 348] width 211 height 22
type input "41.11"
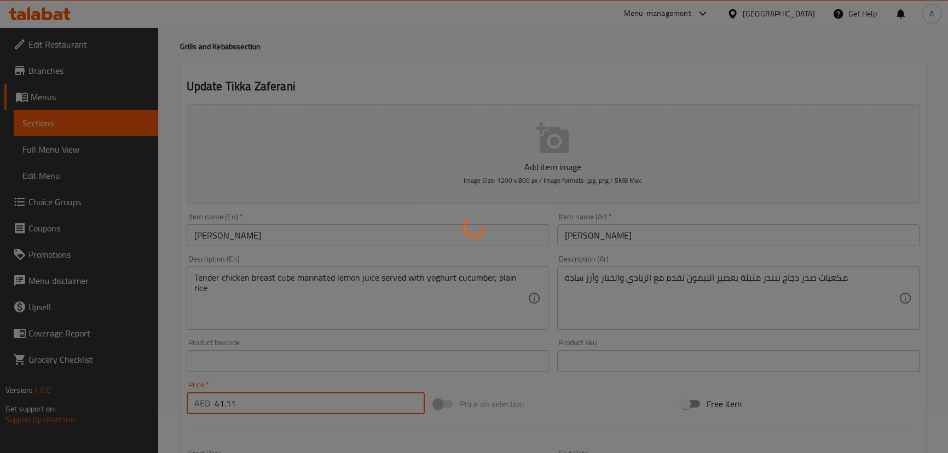
scroll to position [0, 0]
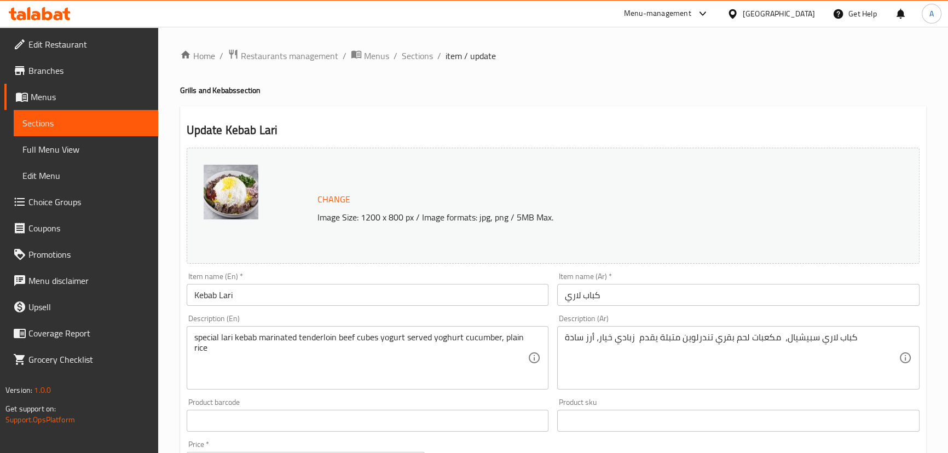
scroll to position [199, 0]
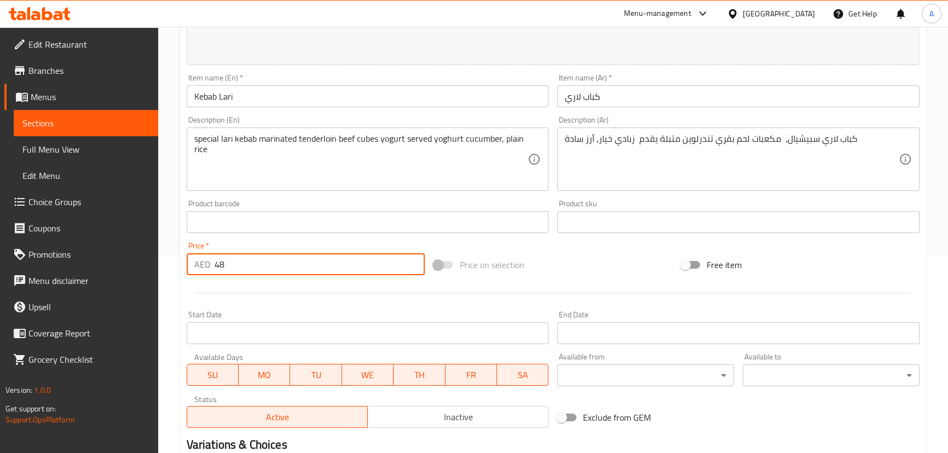
drag, startPoint x: 227, startPoint y: 260, endPoint x: 197, endPoint y: 257, distance: 30.3
click at [197, 257] on div "AED 48 Price *" at bounding box center [306, 264] width 239 height 22
type input "47.77"
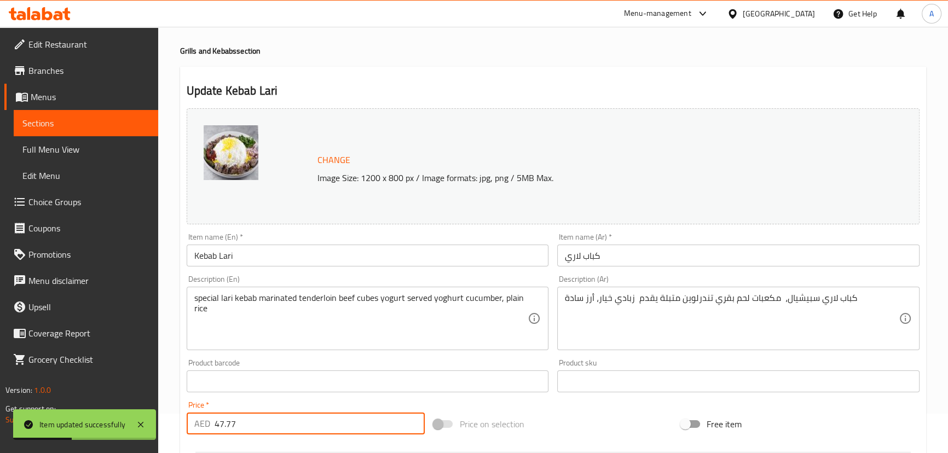
scroll to position [0, 0]
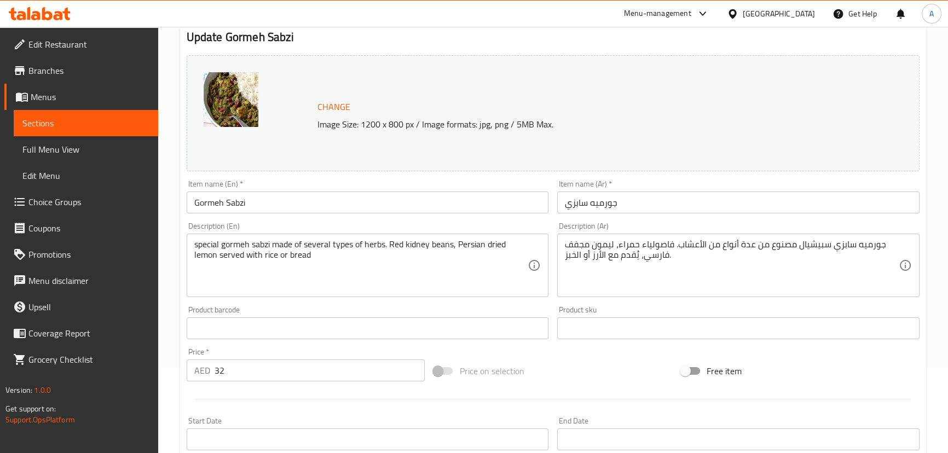
scroll to position [149, 0]
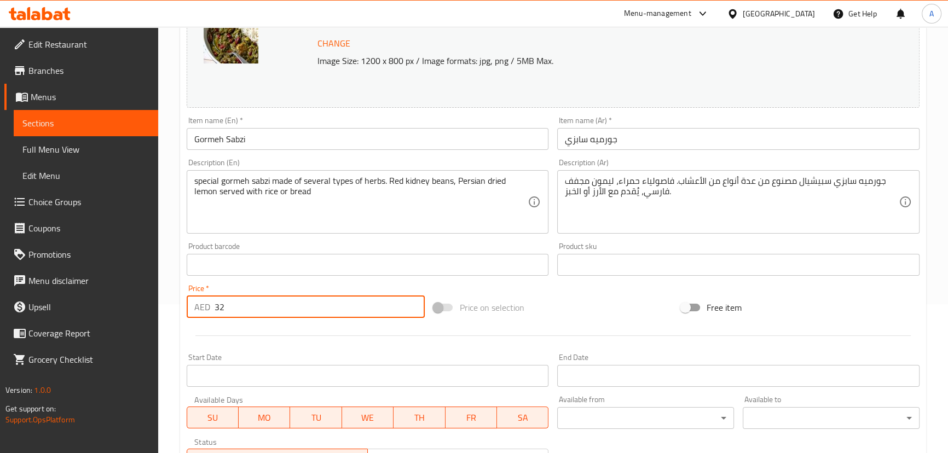
click at [241, 309] on input "32" at bounding box center [319, 307] width 211 height 22
type input "32.22"
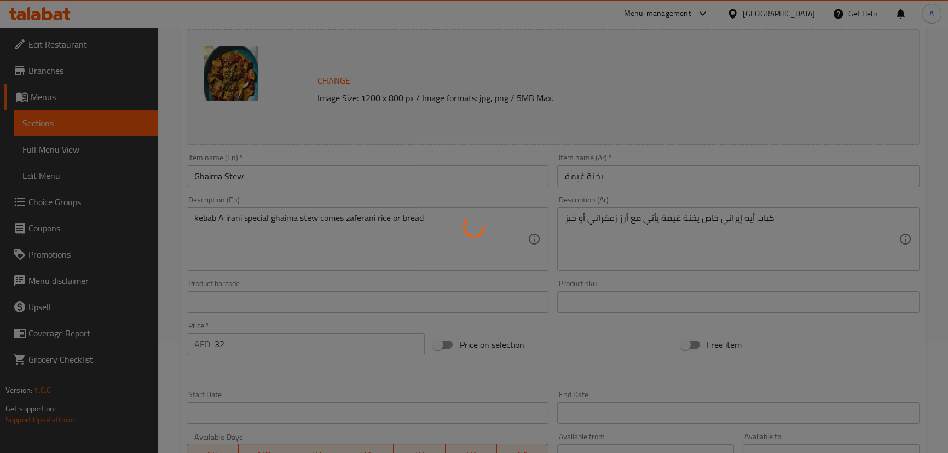
scroll to position [199, 0]
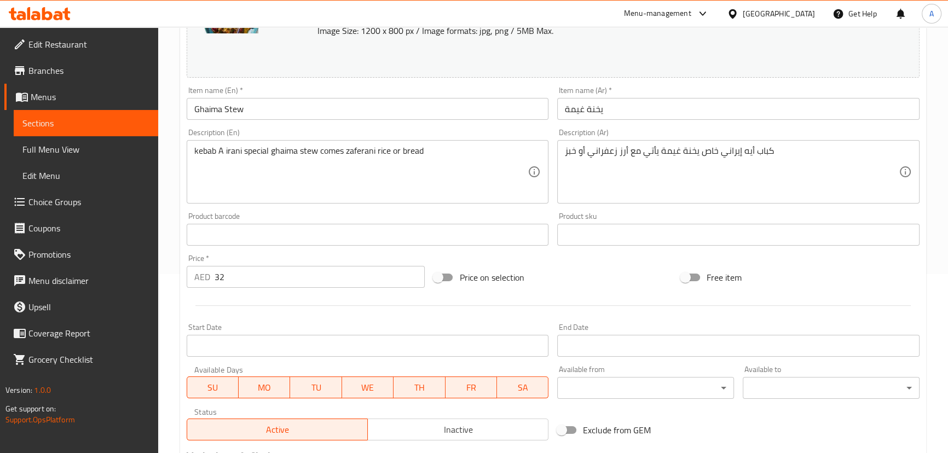
scroll to position [248, 0]
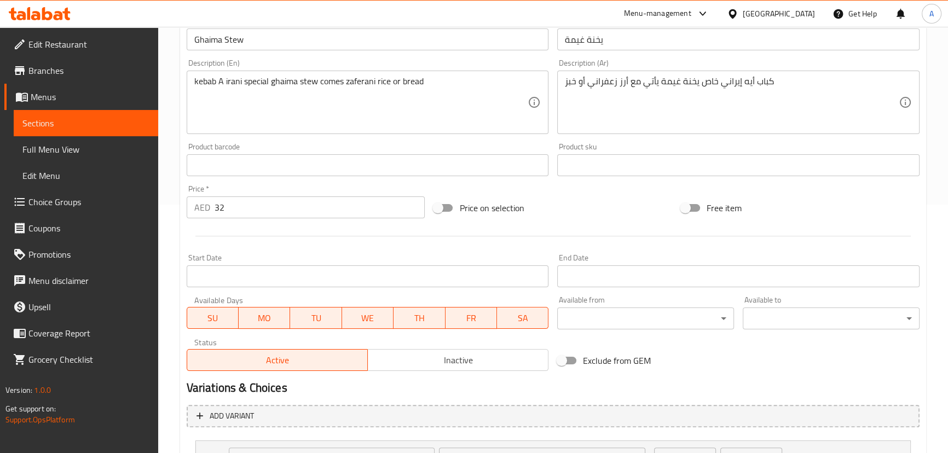
click at [251, 205] on input "32" at bounding box center [319, 207] width 211 height 22
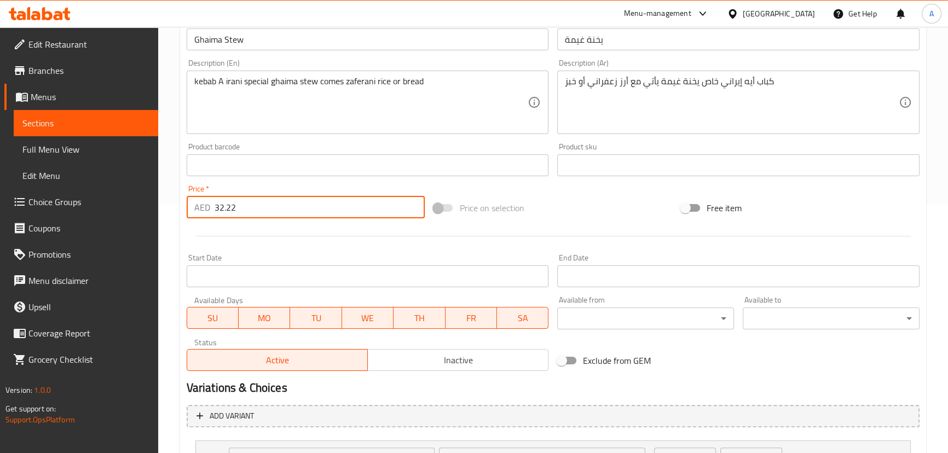
type input "32.22"
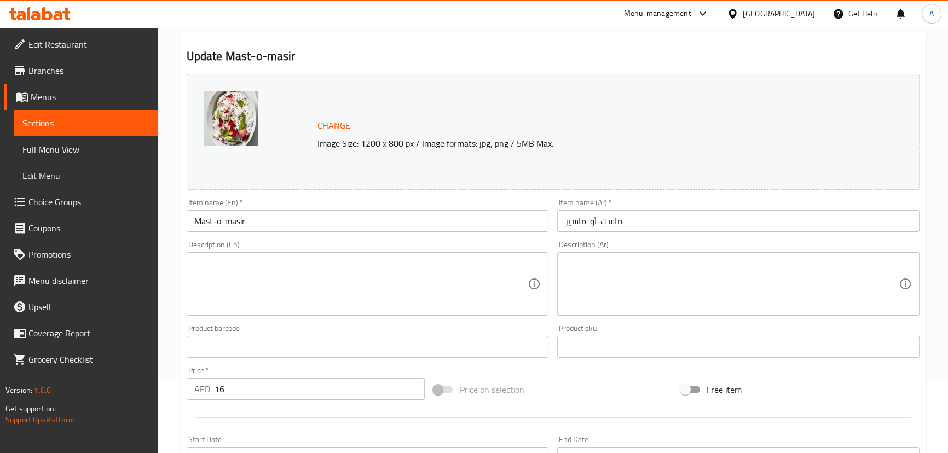
scroll to position [149, 0]
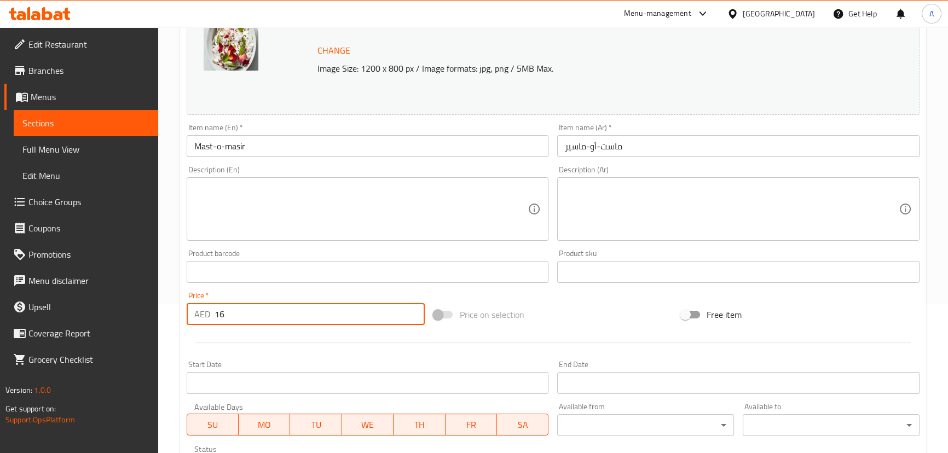
drag, startPoint x: 226, startPoint y: 304, endPoint x: 183, endPoint y: 304, distance: 42.7
click at [183, 304] on div "Price   * AED 16 Price *" at bounding box center [305, 308] width 247 height 42
type input "15.55"
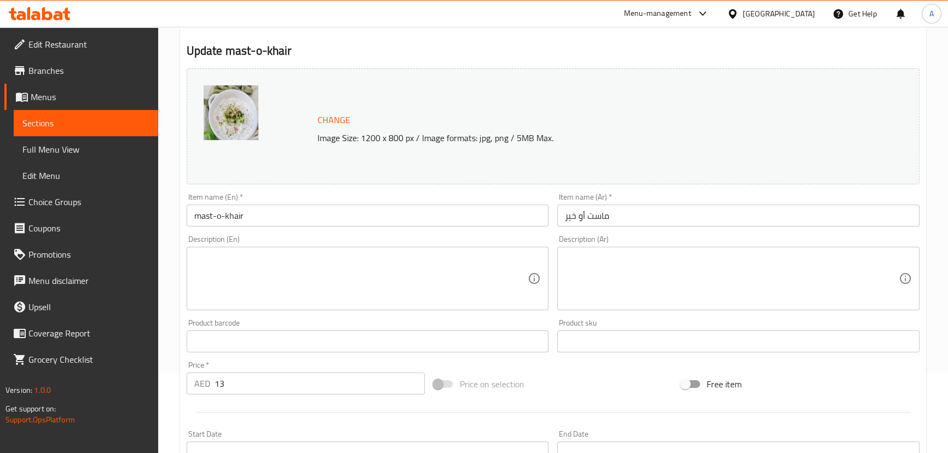
scroll to position [149, 0]
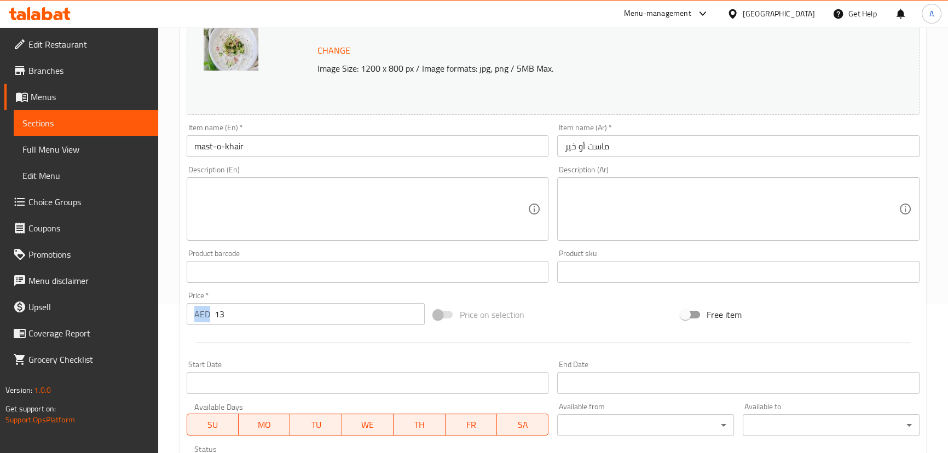
drag, startPoint x: 196, startPoint y: 318, endPoint x: 186, endPoint y: 316, distance: 10.6
click at [186, 316] on div "Price   * AED 13 Price *" at bounding box center [305, 308] width 247 height 42
click at [238, 317] on input "13" at bounding box center [319, 314] width 211 height 22
type input "13.33"
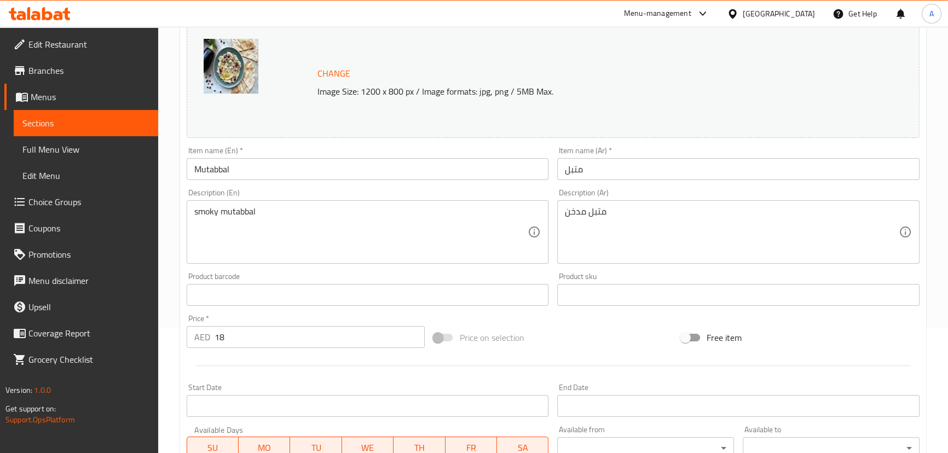
scroll to position [248, 0]
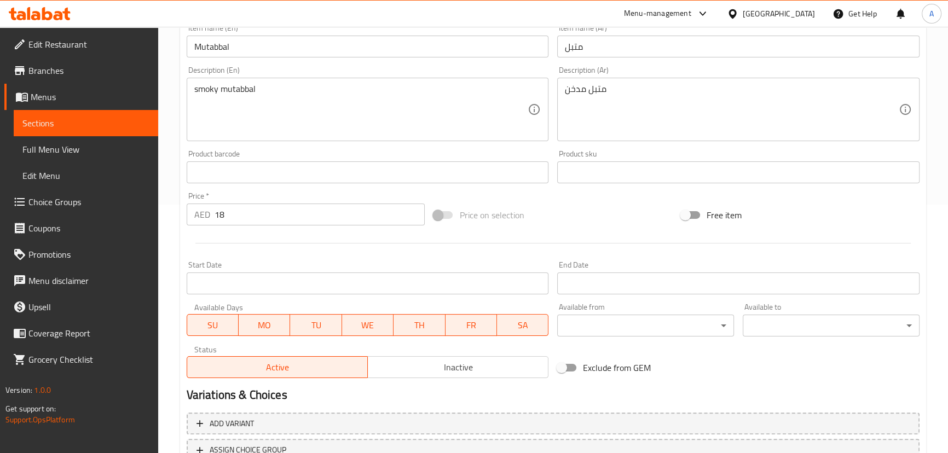
click at [204, 211] on div "AED 18 Price *" at bounding box center [306, 215] width 239 height 22
type input "17.77"
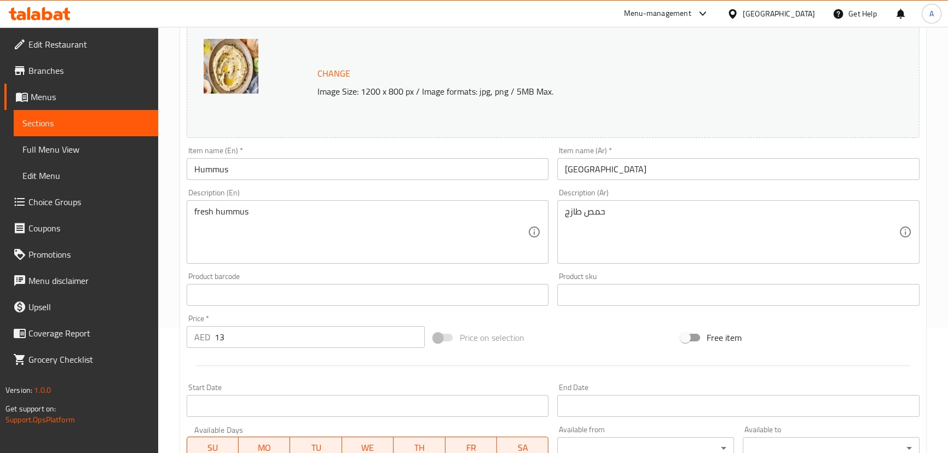
scroll to position [199, 0]
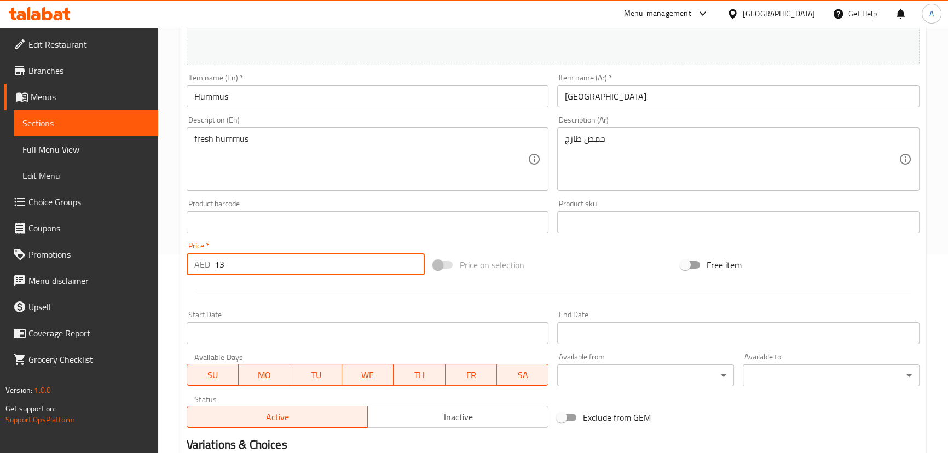
click at [228, 254] on input "13" at bounding box center [319, 264] width 211 height 22
type input "13.33"
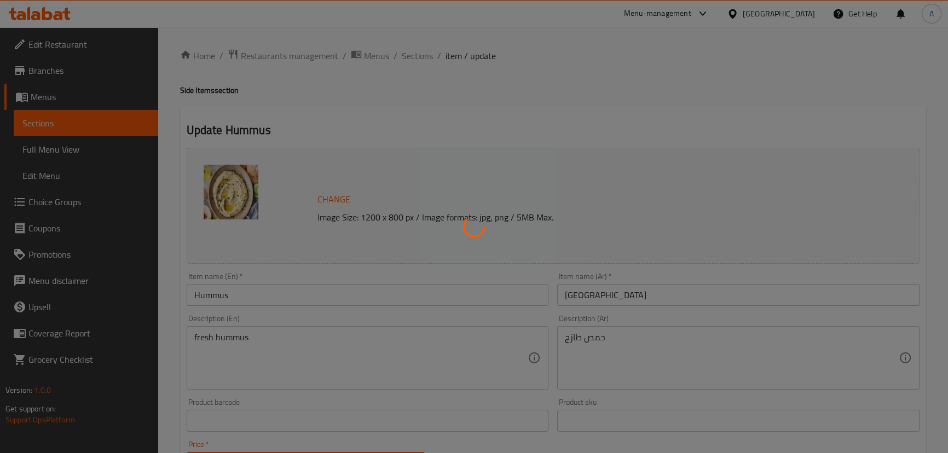
scroll to position [149, 0]
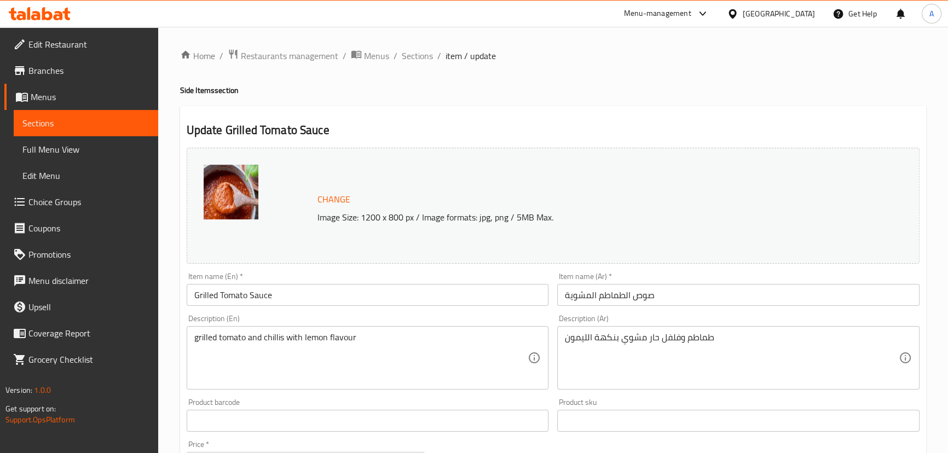
scroll to position [199, 0]
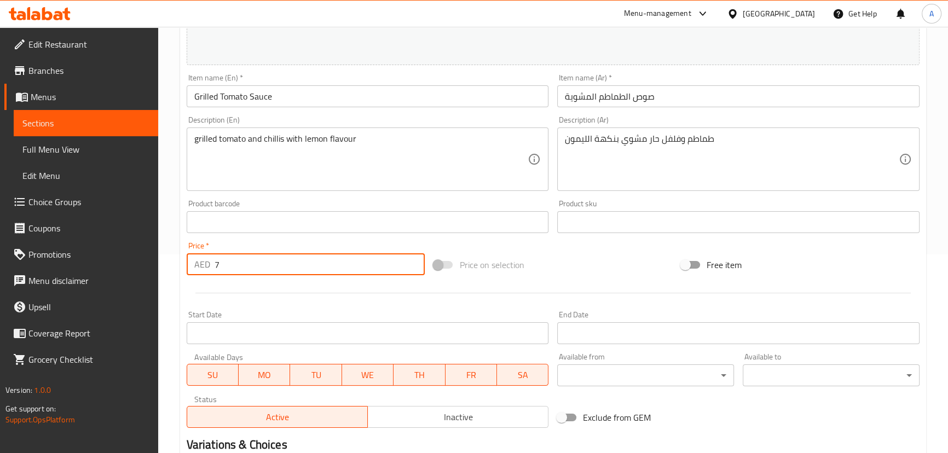
drag, startPoint x: 208, startPoint y: 263, endPoint x: 186, endPoint y: 263, distance: 21.9
click at [187, 263] on div "AED 7 Price *" at bounding box center [306, 264] width 239 height 22
type input "6.66"
